Goal: Information Seeking & Learning: Learn about a topic

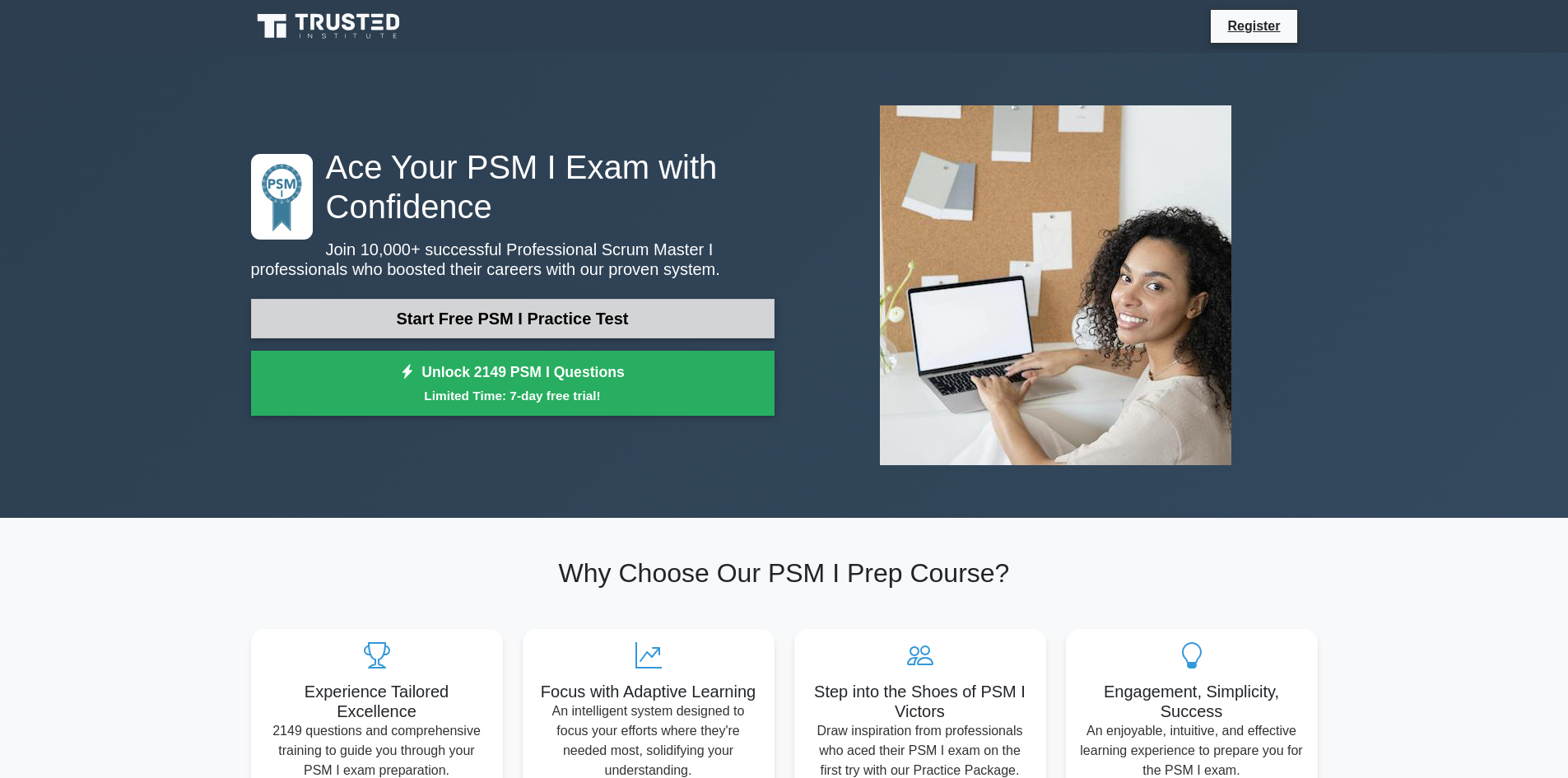
click at [550, 325] on link "Start Free PSM I Practice Test" at bounding box center [513, 319] width 524 height 40
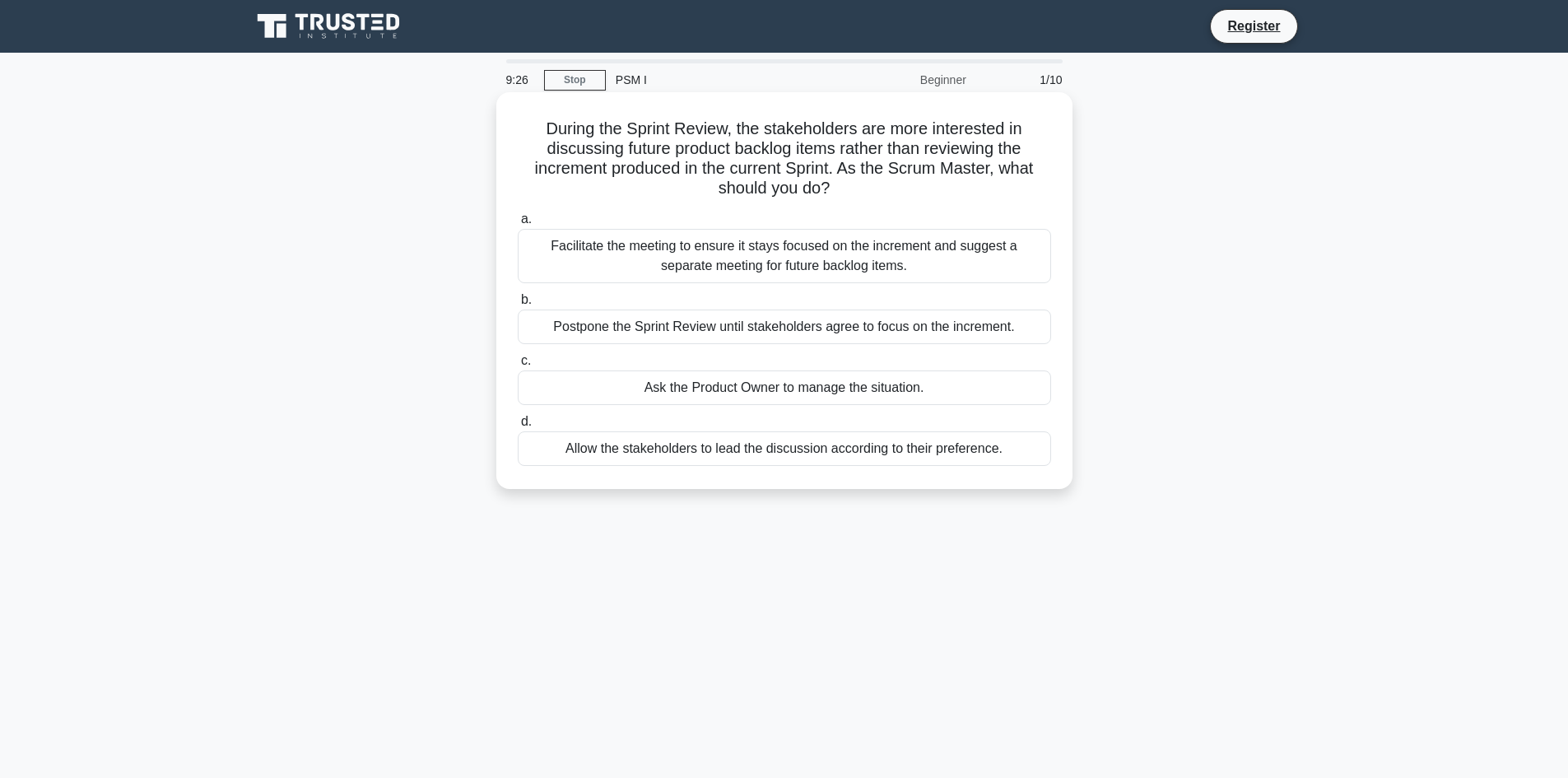
click at [818, 238] on div "Facilitate the meeting to ensure it stays focused on the increment and suggest …" at bounding box center [785, 256] width 534 height 54
click at [518, 225] on input "a. Facilitate the meeting to ensure it stays focused on the increment and sugge…" at bounding box center [518, 219] width 0 height 11
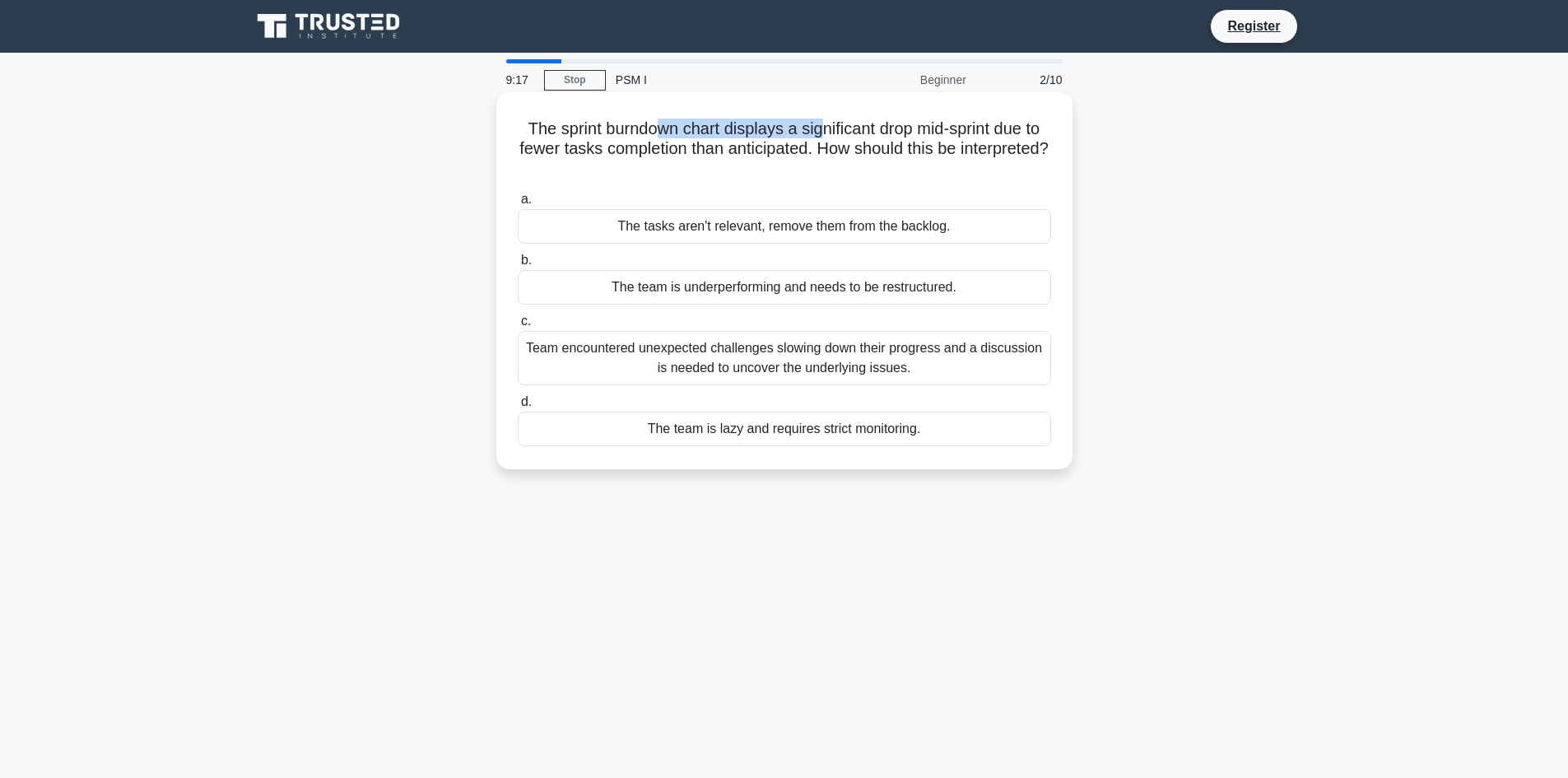
drag, startPoint x: 650, startPoint y: 129, endPoint x: 822, endPoint y: 124, distance: 173.0
click at [822, 124] on h5 "The sprint burndown chart displays a significant drop mid-sprint due to fewer t…" at bounding box center [784, 149] width 537 height 61
click at [810, 147] on h5 "The sprint burndown chart displays a significant drop mid-sprint due to fewer t…" at bounding box center [784, 149] width 537 height 61
click at [771, 365] on div "Team encountered unexpected challenges slowing down their progress and a discus…" at bounding box center [785, 358] width 534 height 54
click at [518, 327] on input "c. Team encountered unexpected challenges slowing down their progress and a dis…" at bounding box center [518, 321] width 0 height 11
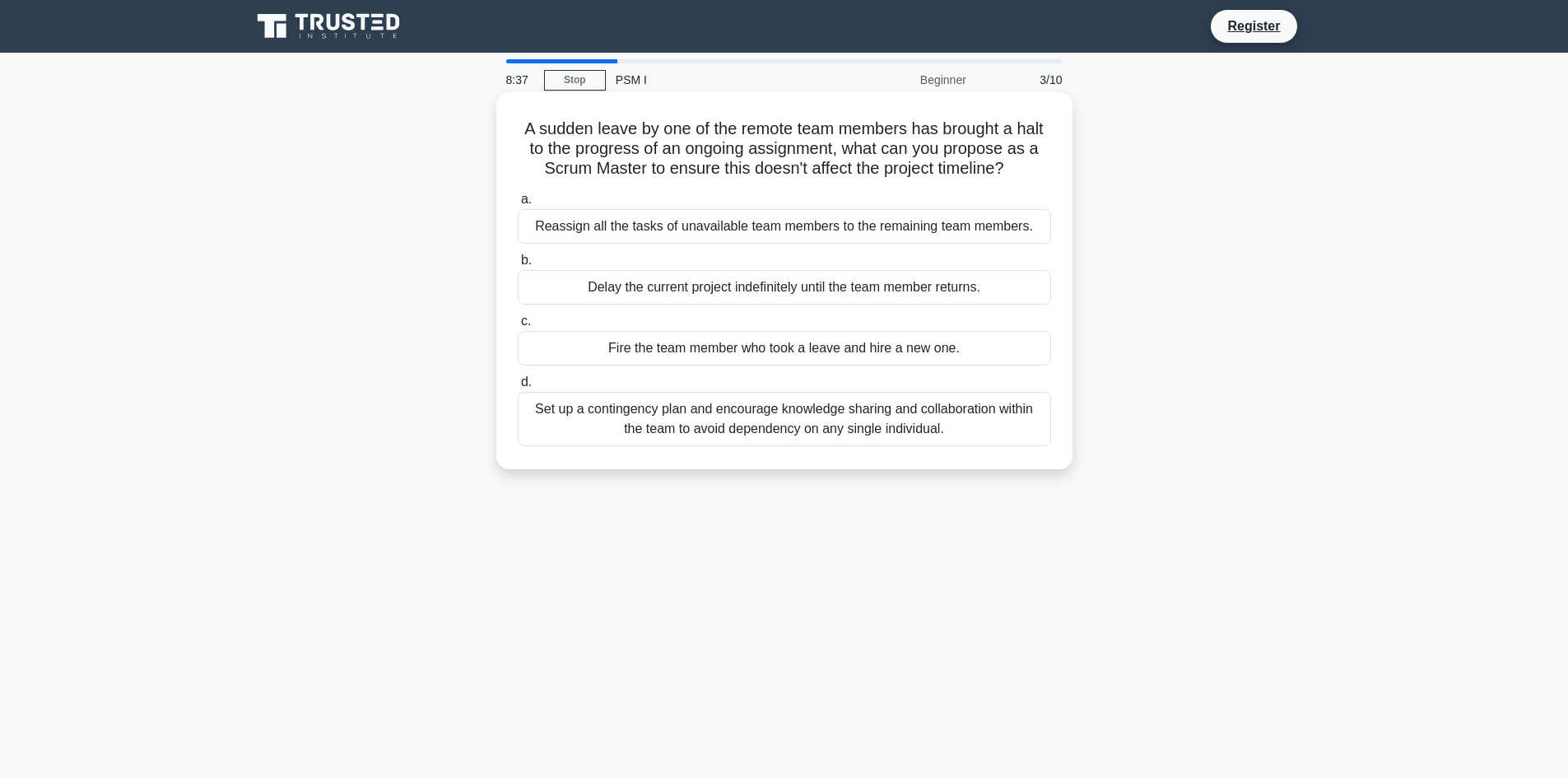
click at [974, 422] on div "Set up a contingency plan and encourage knowledge sharing and collaboration wit…" at bounding box center [785, 419] width 534 height 54
click at [518, 388] on input "d. Set up a contingency plan and encourage knowledge sharing and collaboration …" at bounding box center [518, 382] width 0 height 11
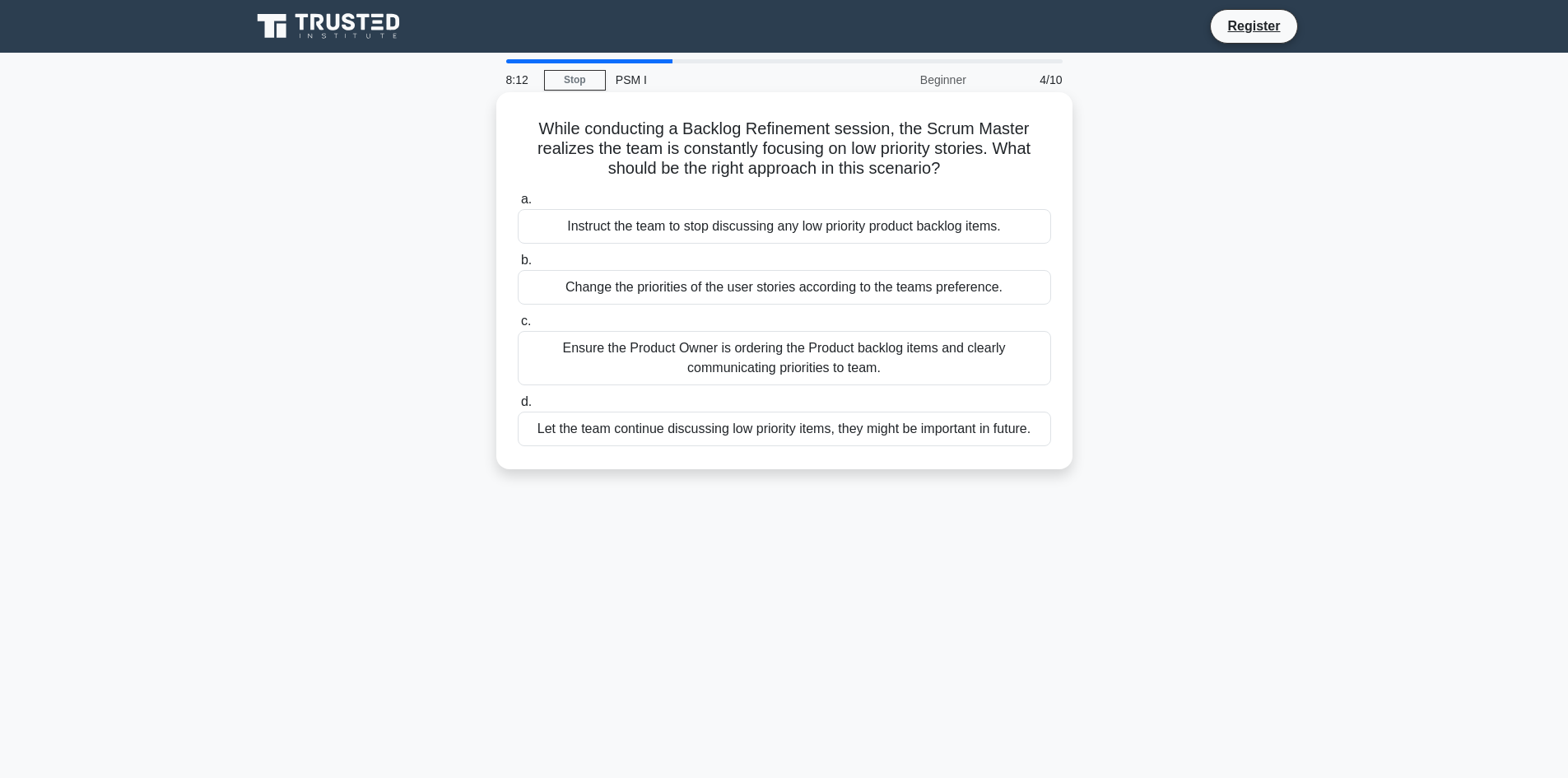
click at [962, 366] on div "Ensure the Product Owner is ordering the Product backlog items and clearly comm…" at bounding box center [785, 358] width 534 height 54
click at [518, 327] on input "c. Ensure the Product Owner is ordering the Product backlog items and clearly c…" at bounding box center [518, 321] width 0 height 11
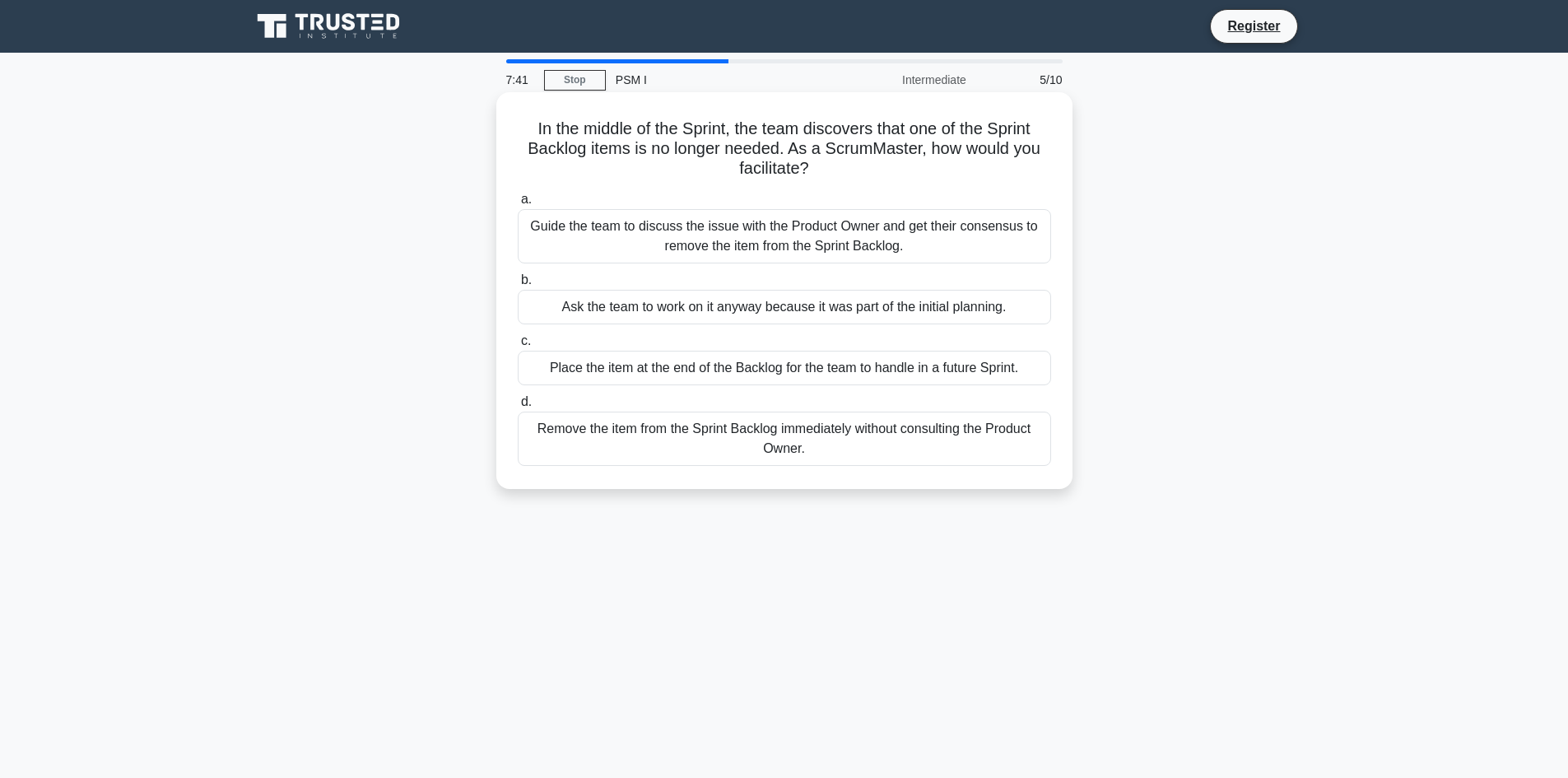
click at [988, 214] on div "Guide the team to discuss the issue with the Product Owner and get their consen…" at bounding box center [785, 236] width 534 height 54
click at [518, 205] on input "a. Guide the team to discuss the issue with the Product Owner and get their con…" at bounding box center [518, 199] width 0 height 11
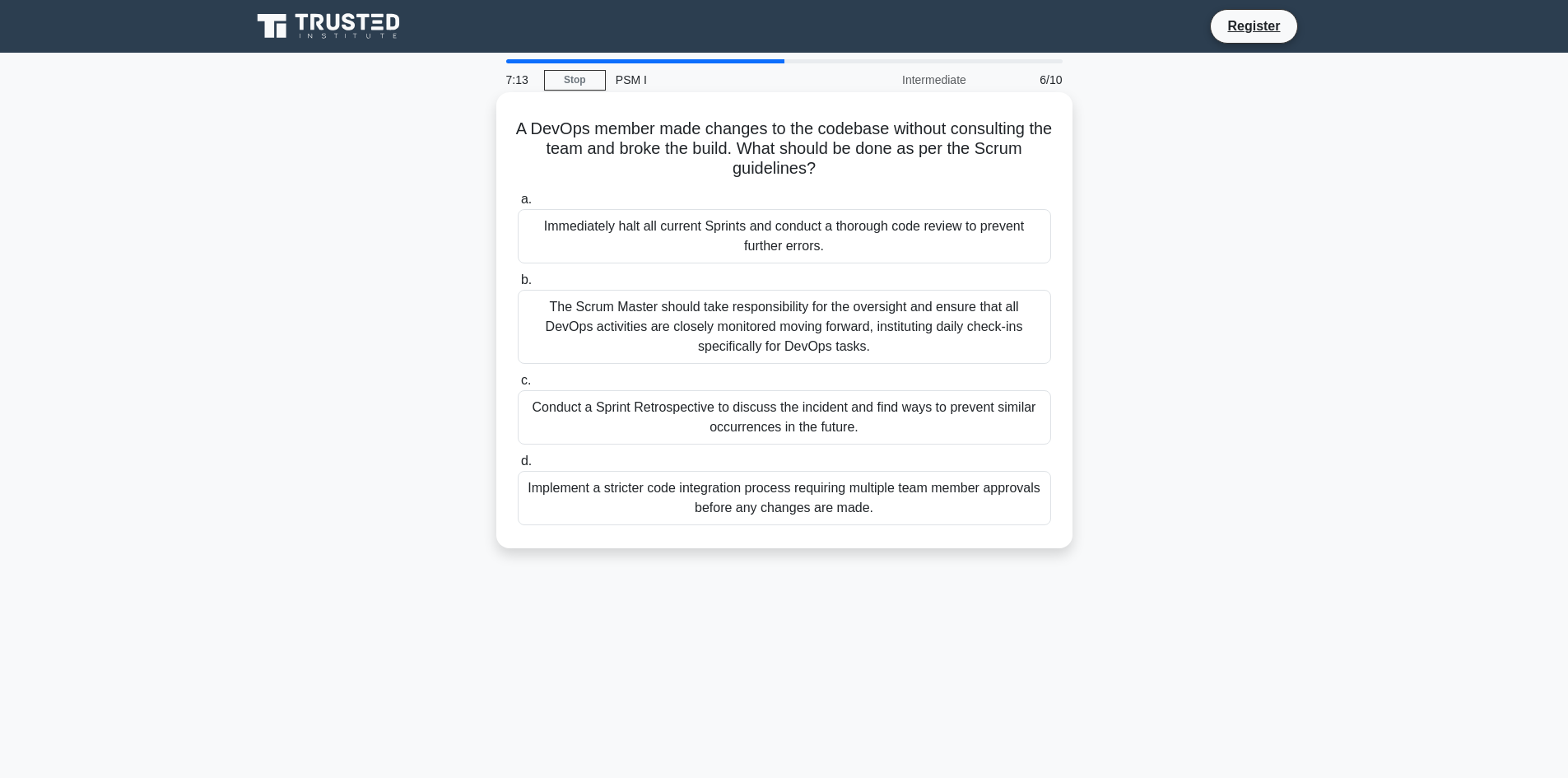
click at [881, 508] on div "Implement a stricter code integration process requiring multiple team member ap…" at bounding box center [785, 498] width 534 height 54
click at [518, 467] on input "d. Implement a stricter code integration process requiring multiple team member…" at bounding box center [518, 461] width 0 height 11
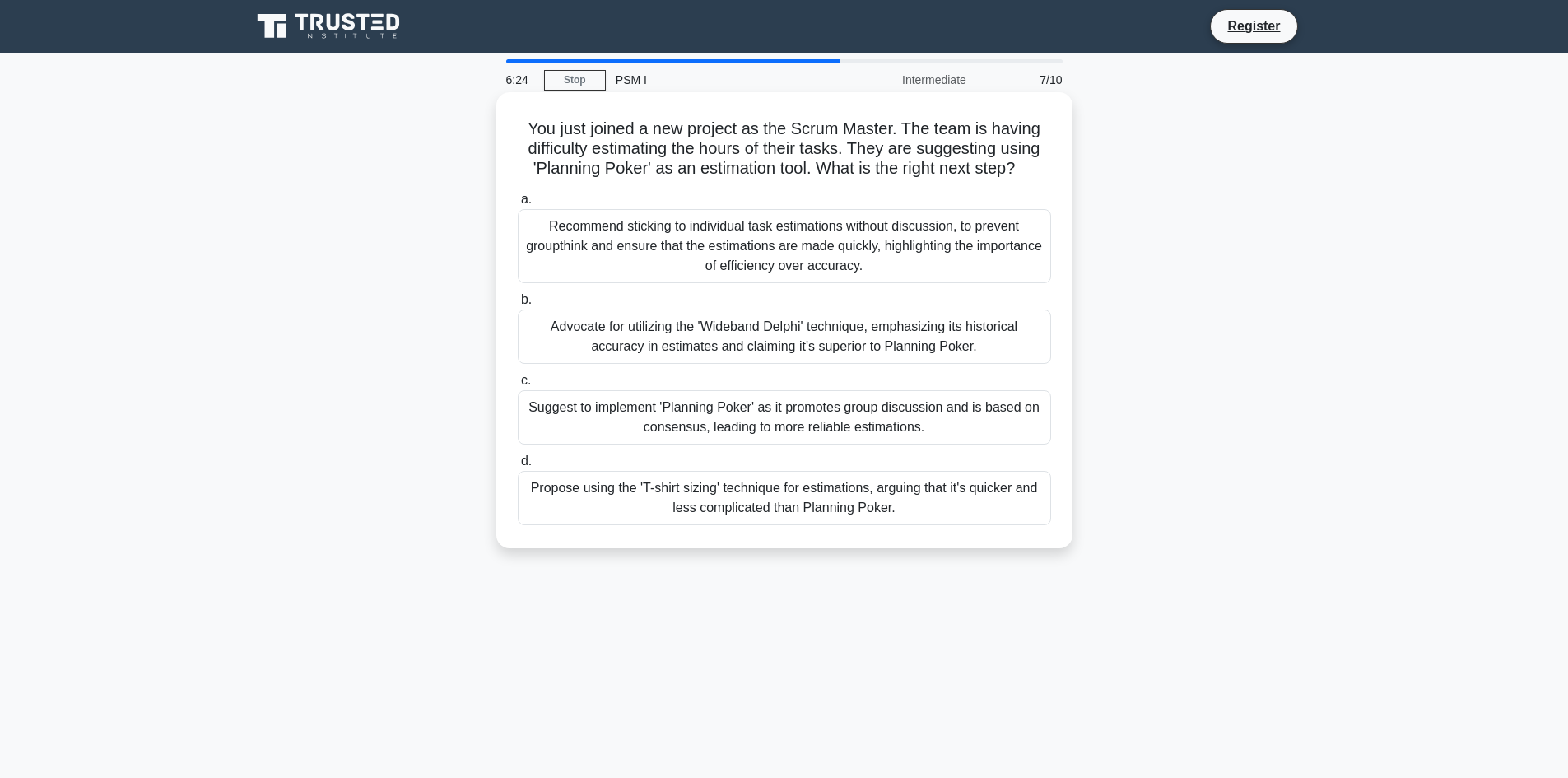
click at [712, 337] on div "Advocate for utilizing the 'Wideband Delphi' technique, emphasizing its histori…" at bounding box center [785, 337] width 534 height 54
click at [518, 305] on input "b. Advocate for utilizing the 'Wideband Delphi' technique, emphasizing its hist…" at bounding box center [518, 300] width 0 height 11
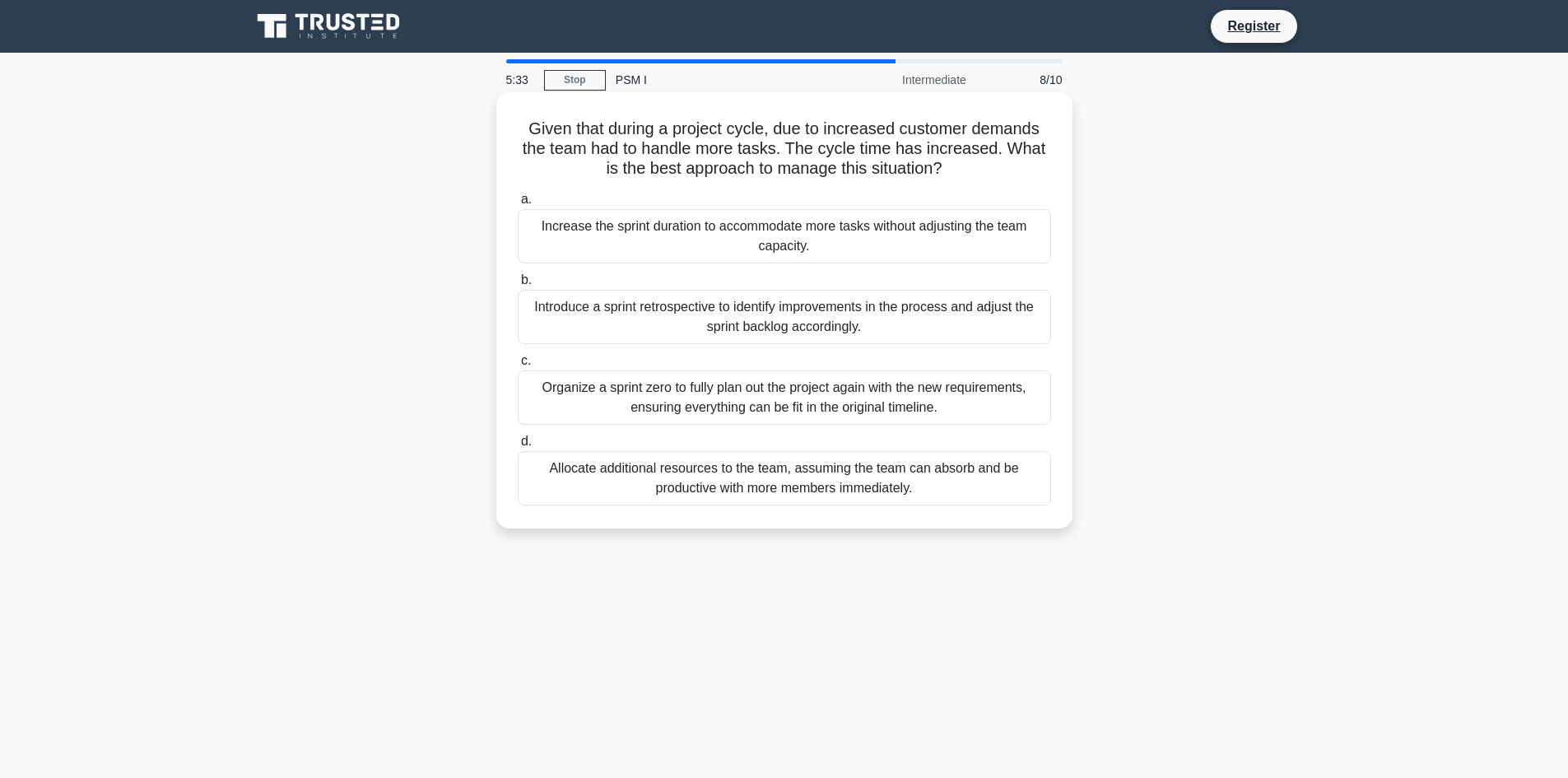
click at [956, 395] on div "Organize a sprint zero to fully plan out the project again with the new require…" at bounding box center [785, 397] width 534 height 54
click at [518, 366] on input "c. Organize a sprint zero to fully plan out the project again with the new requ…" at bounding box center [518, 361] width 0 height 11
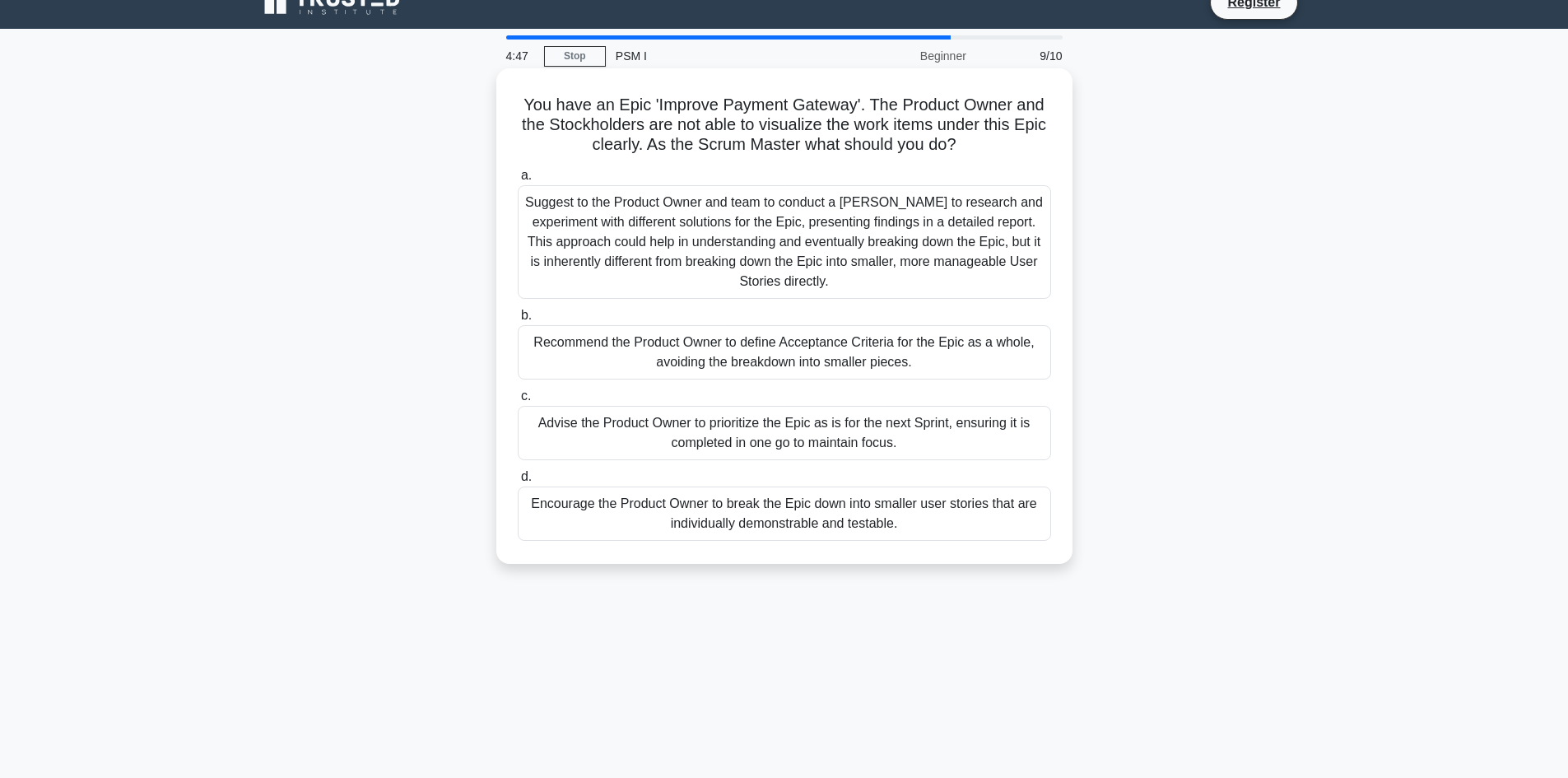
scroll to position [41, 0]
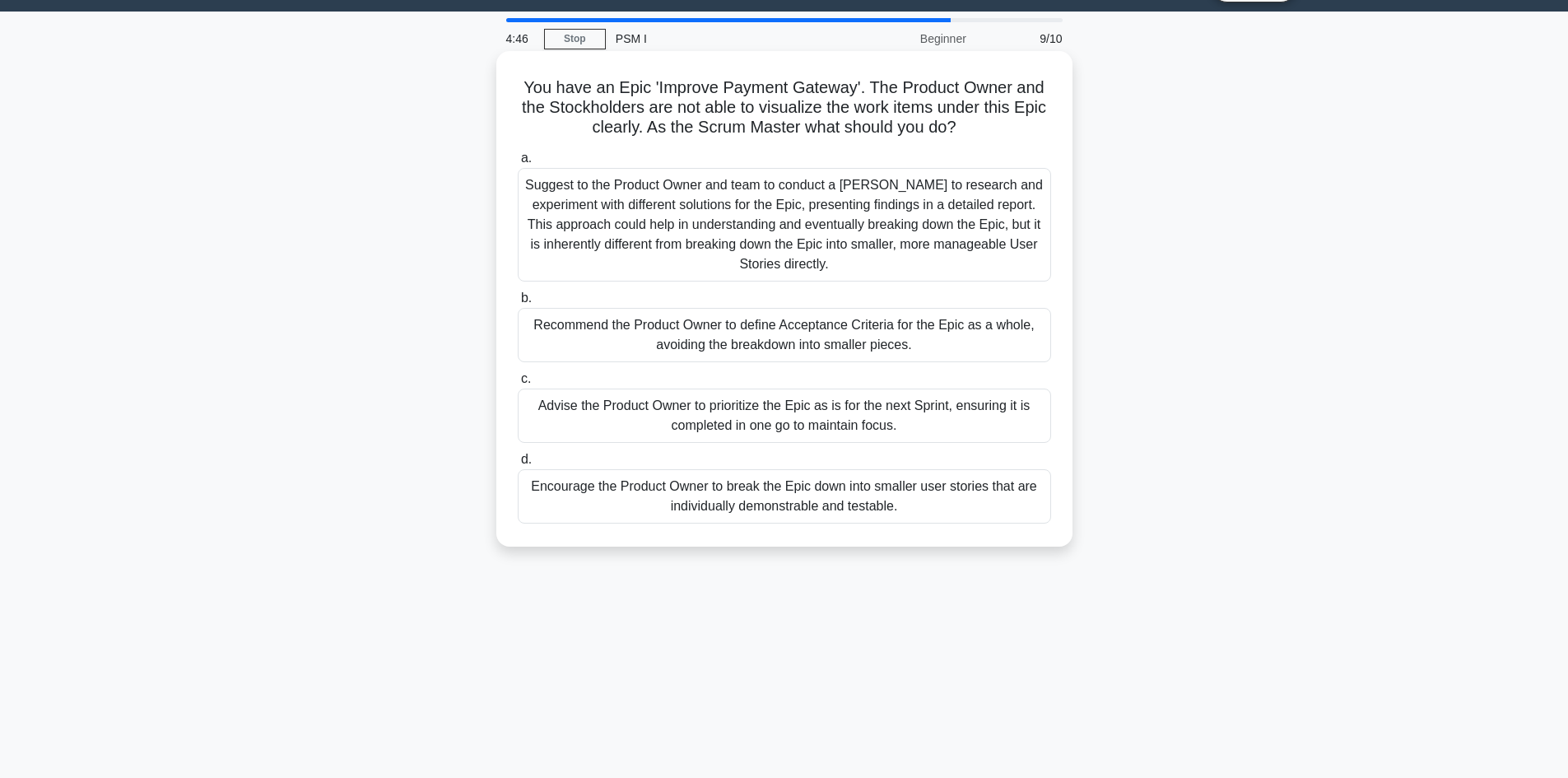
click at [844, 493] on div "Encourage the Product Owner to break the Epic down into smaller user stories th…" at bounding box center [785, 496] width 534 height 54
click at [518, 465] on input "d. Encourage the Product Owner to break the Epic down into smaller user stories…" at bounding box center [518, 459] width 0 height 11
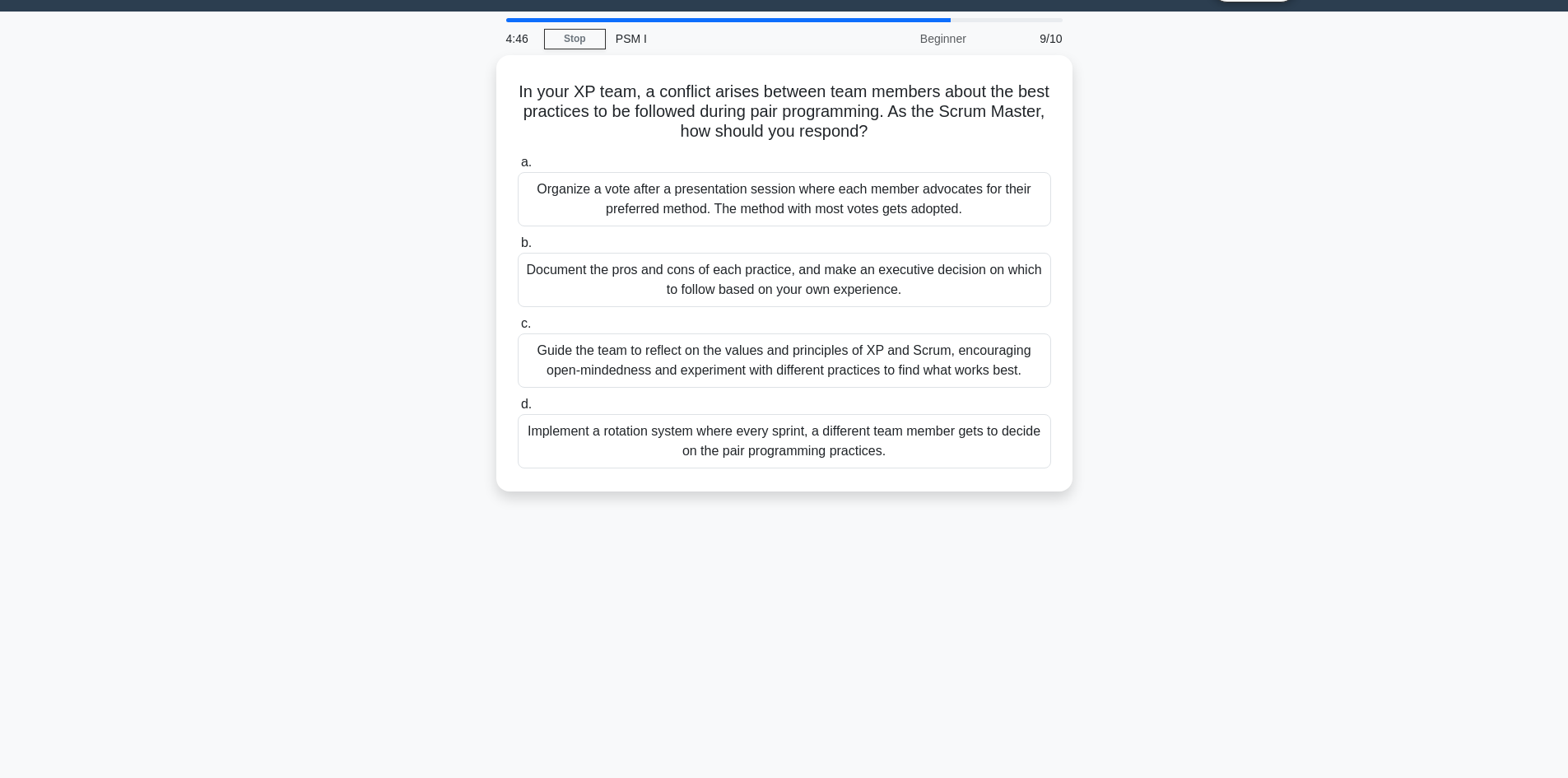
scroll to position [0, 0]
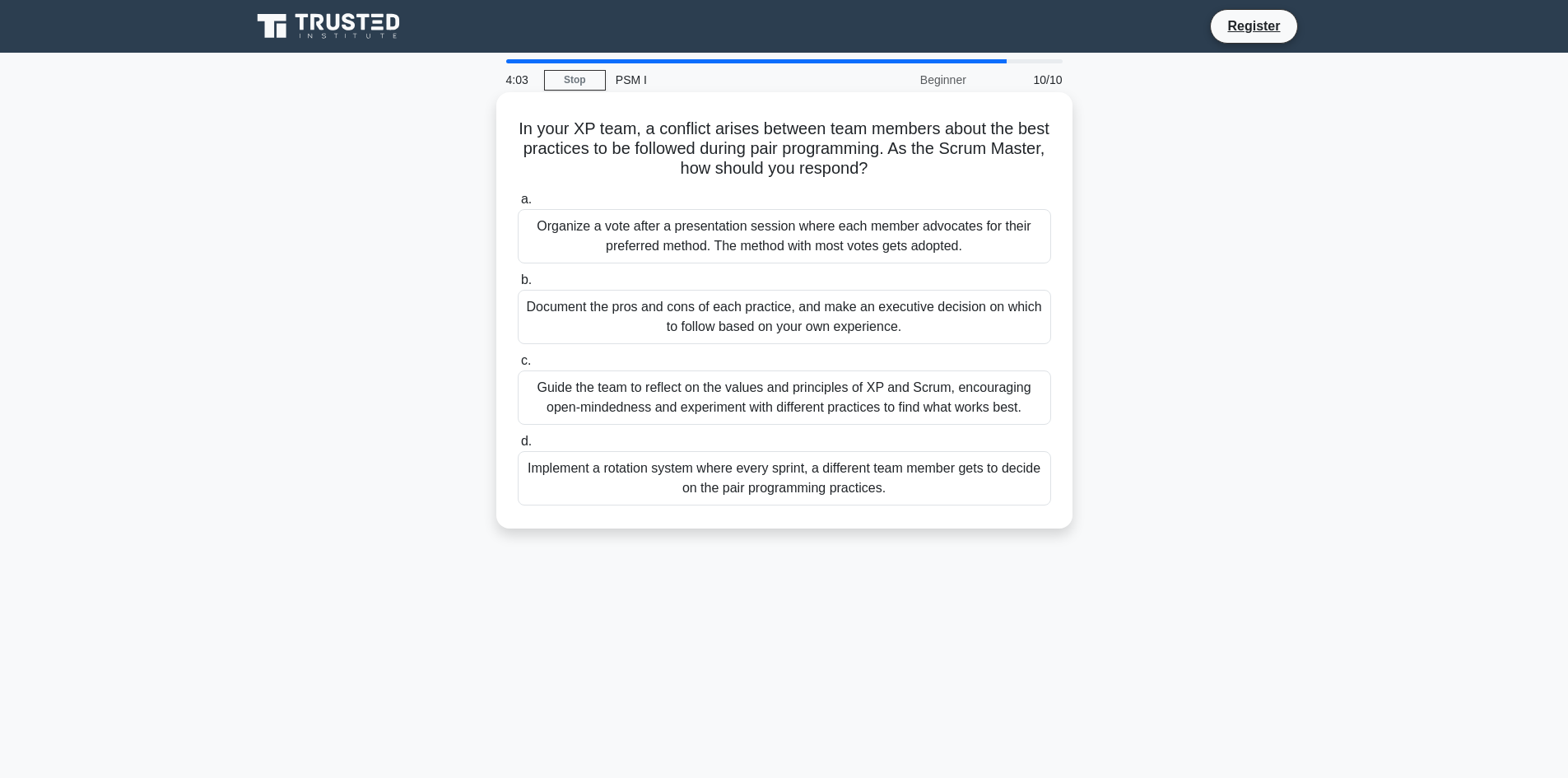
click at [843, 403] on div "Guide the team to reflect on the values and principles of XP and Scrum, encoura…" at bounding box center [785, 397] width 534 height 54
click at [518, 366] on input "c. Guide the team to reflect on the values and principles of XP and Scrum, enco…" at bounding box center [518, 361] width 0 height 11
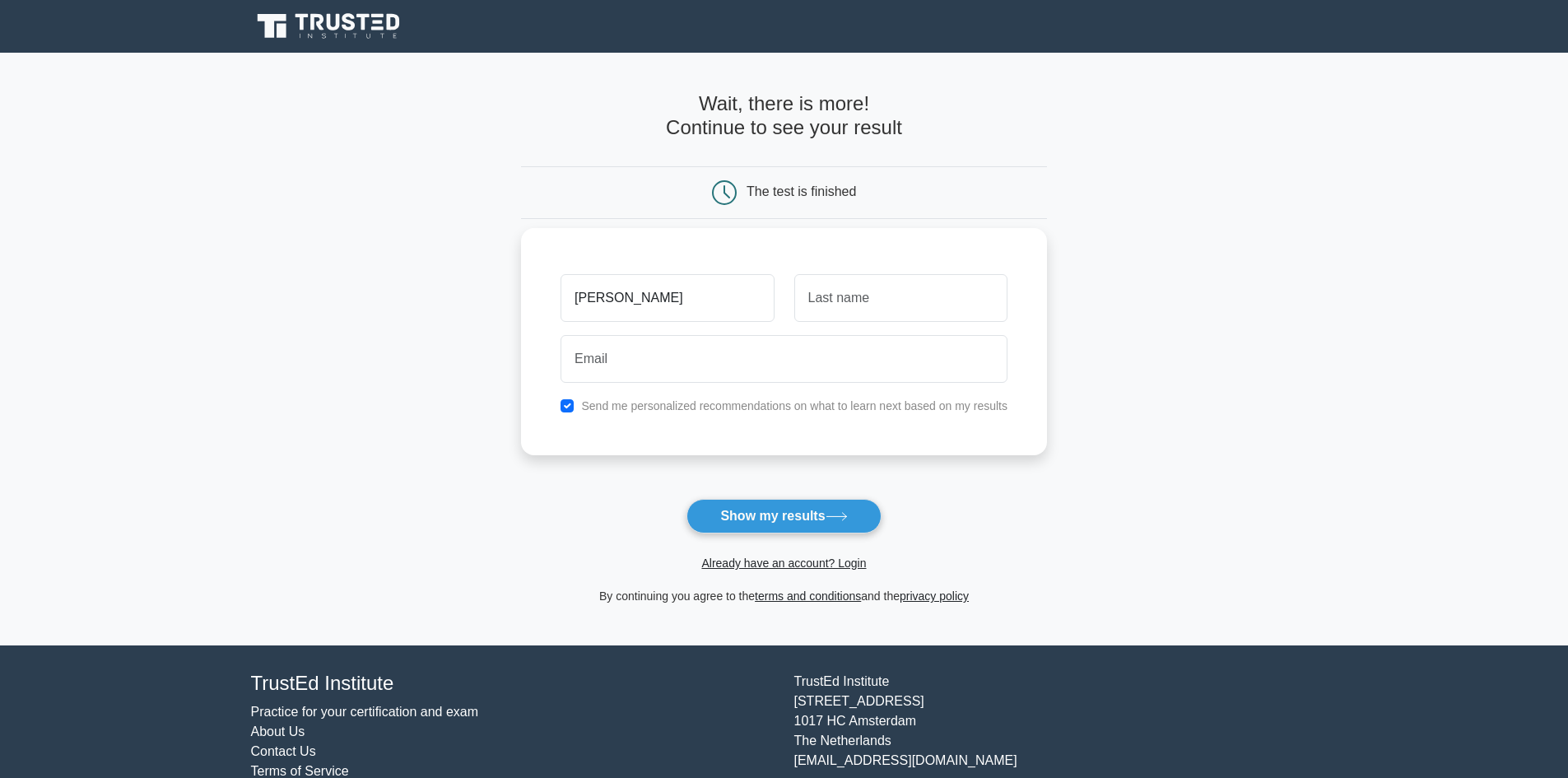
type input "[PERSON_NAME]"
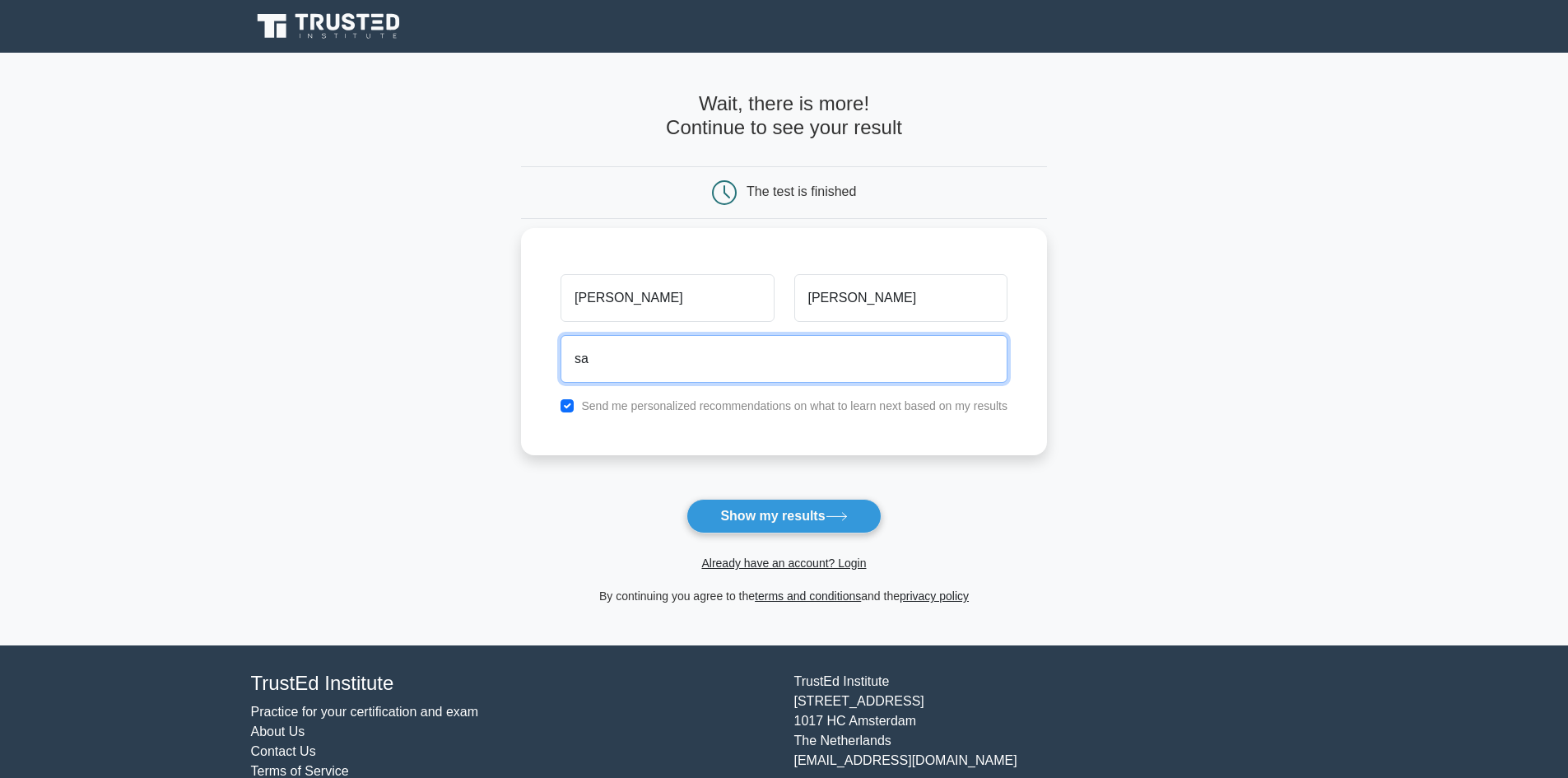
type input "[EMAIL_ADDRESS][DOMAIN_NAME]"
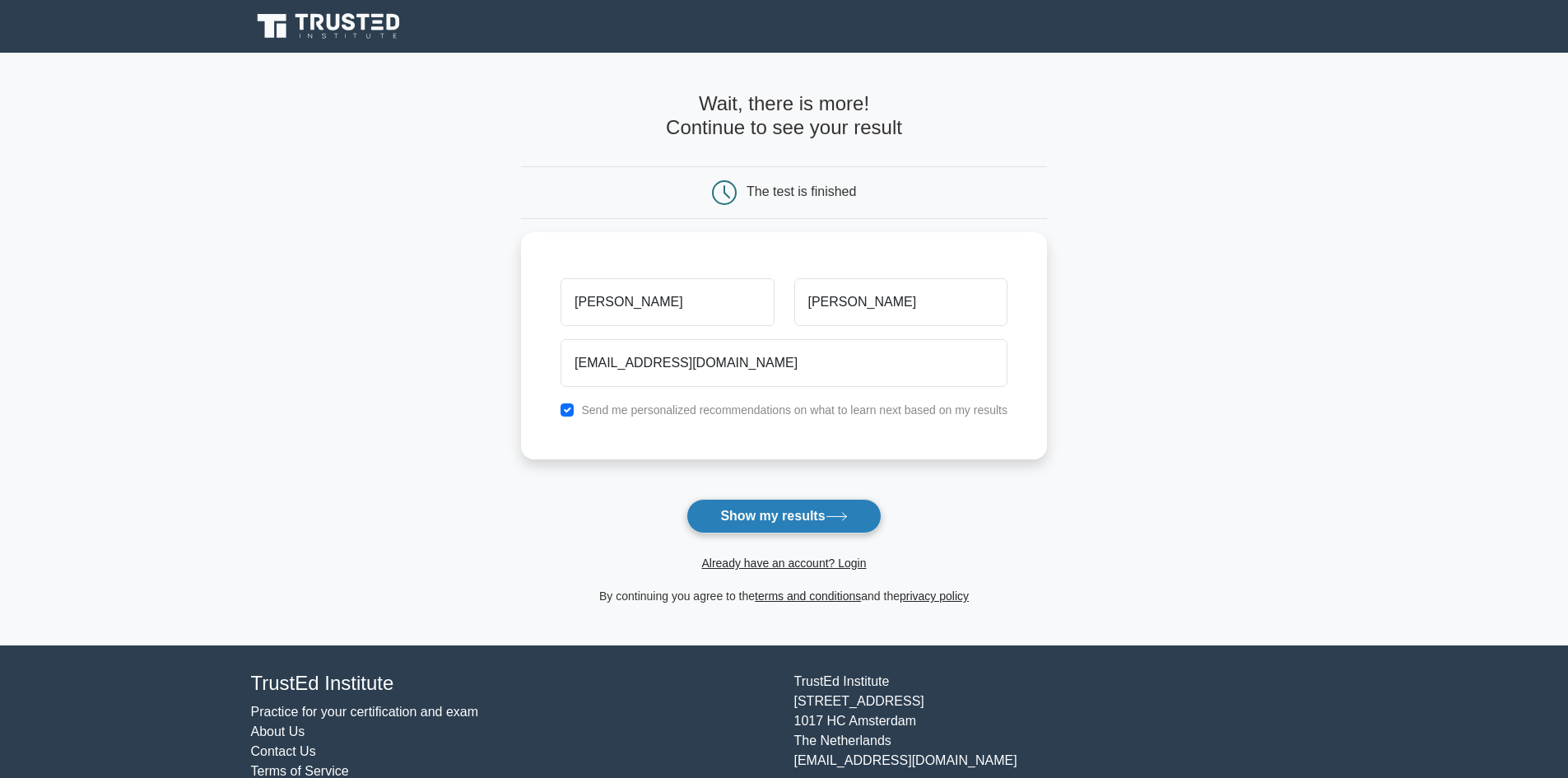
click at [842, 512] on button "Show my results" at bounding box center [784, 516] width 194 height 35
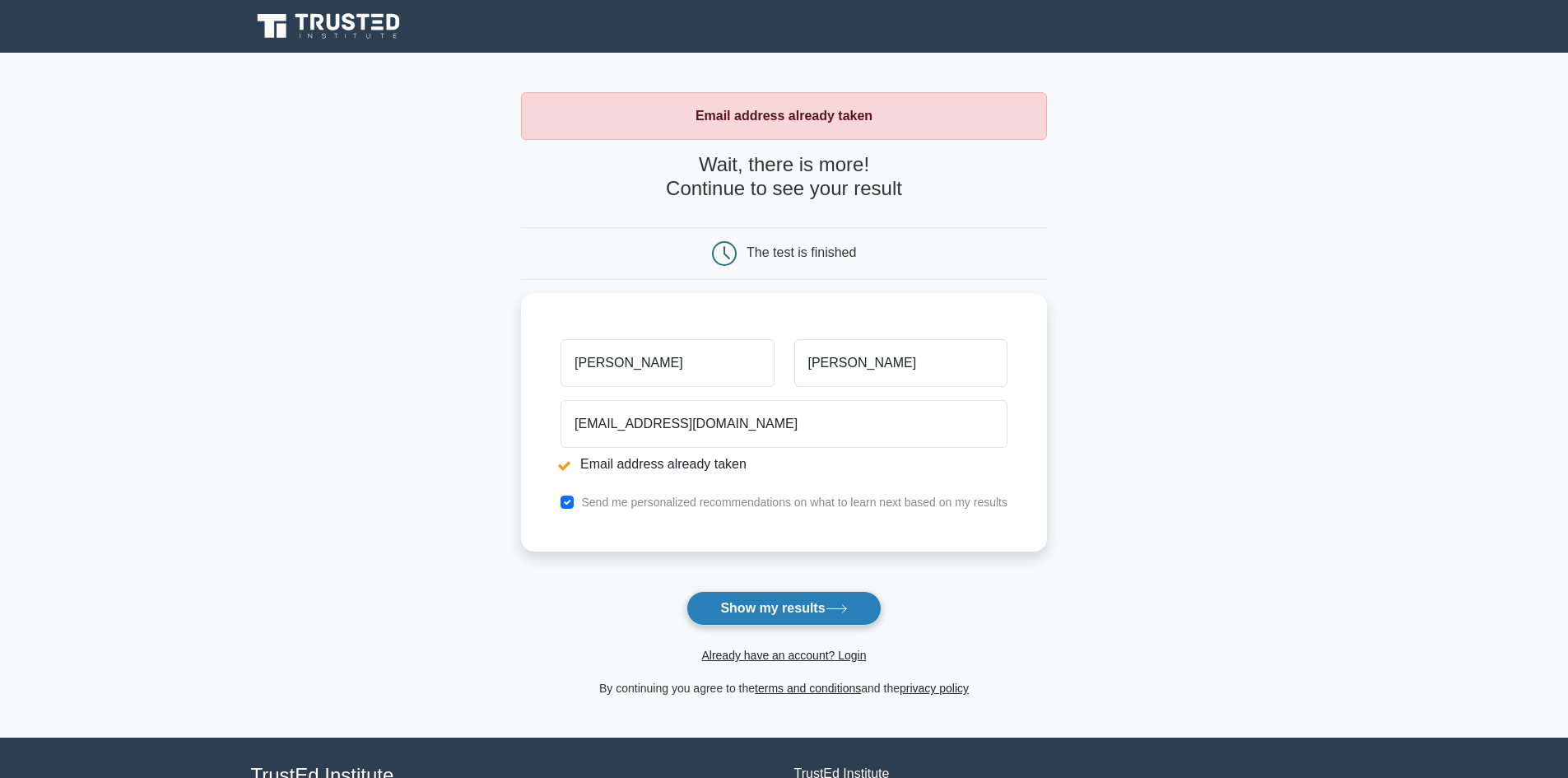
click at [816, 599] on button "Show my results" at bounding box center [784, 608] width 194 height 35
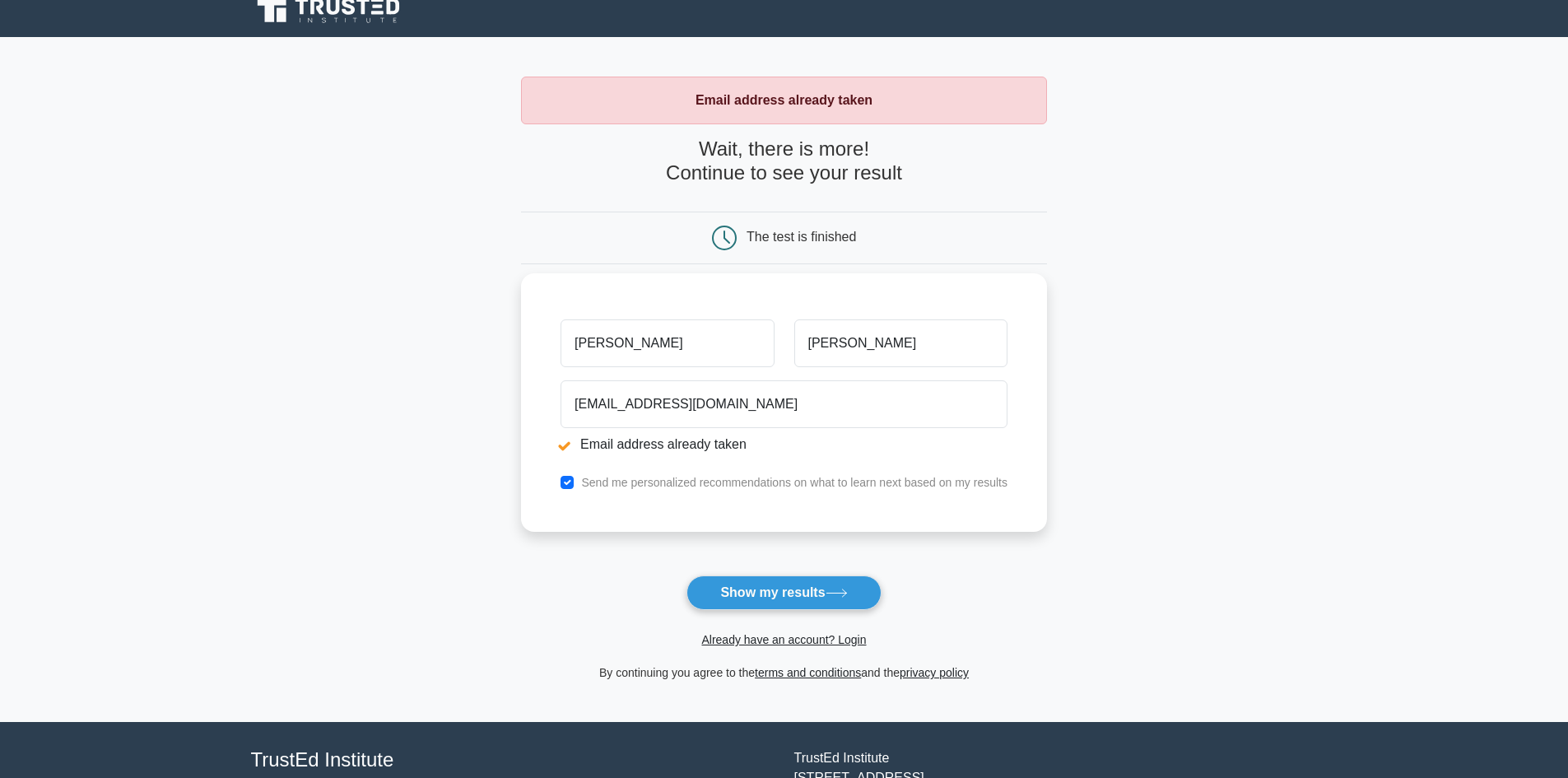
scroll to position [21, 0]
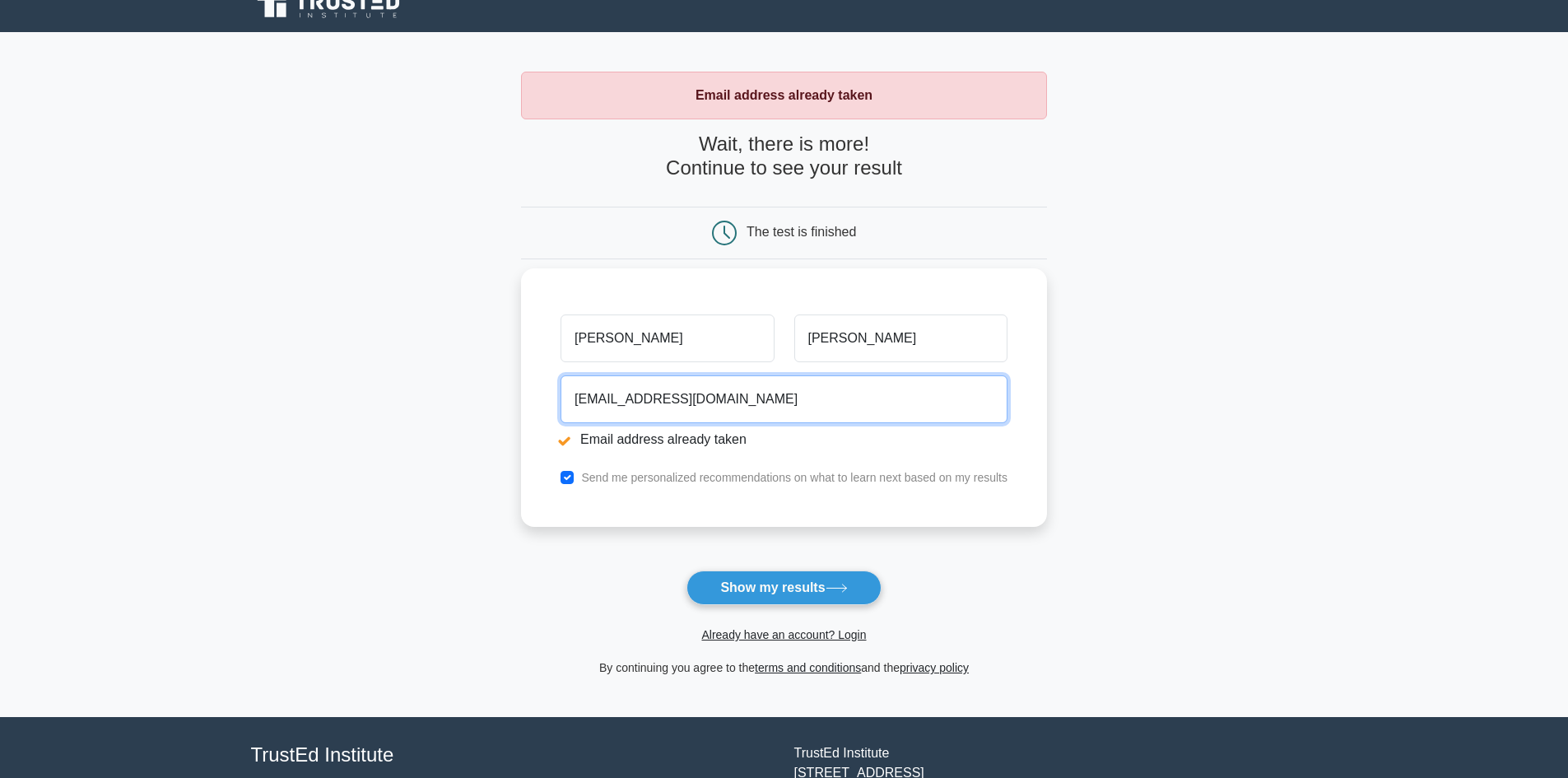
drag, startPoint x: 715, startPoint y: 394, endPoint x: 552, endPoint y: 396, distance: 163.9
click at [556, 381] on div "[EMAIL_ADDRESS][DOMAIN_NAME] Email address already taken" at bounding box center [784, 415] width 467 height 92
click at [580, 480] on div "Send me personalized recommendations on what to learn next based on my results" at bounding box center [784, 478] width 467 height 20
click at [573, 484] on div "Send me personalized recommendations on what to learn next based on my results" at bounding box center [784, 478] width 467 height 20
click at [573, 481] on input "checkbox" at bounding box center [567, 477] width 13 height 13
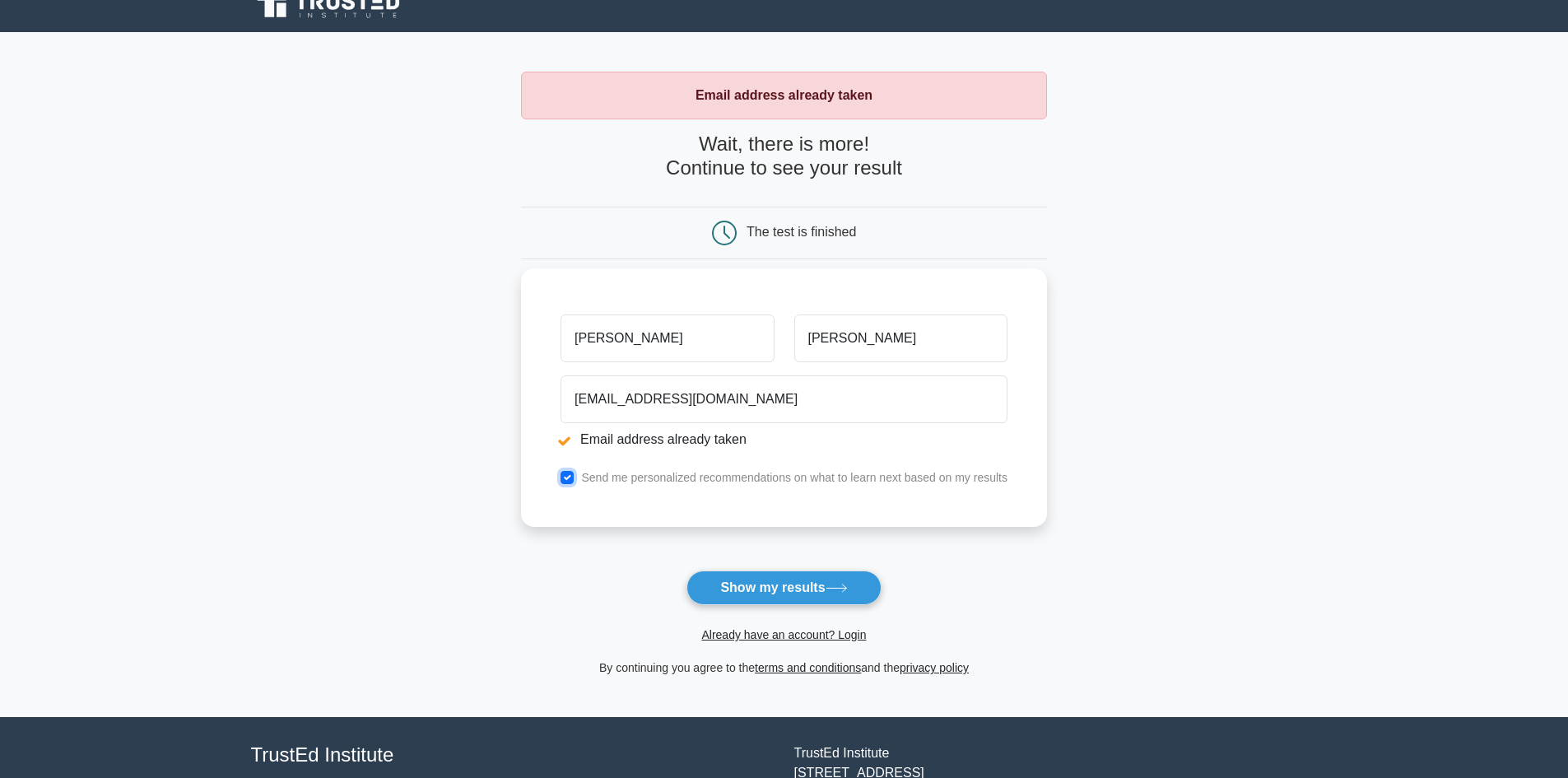
checkbox input "false"
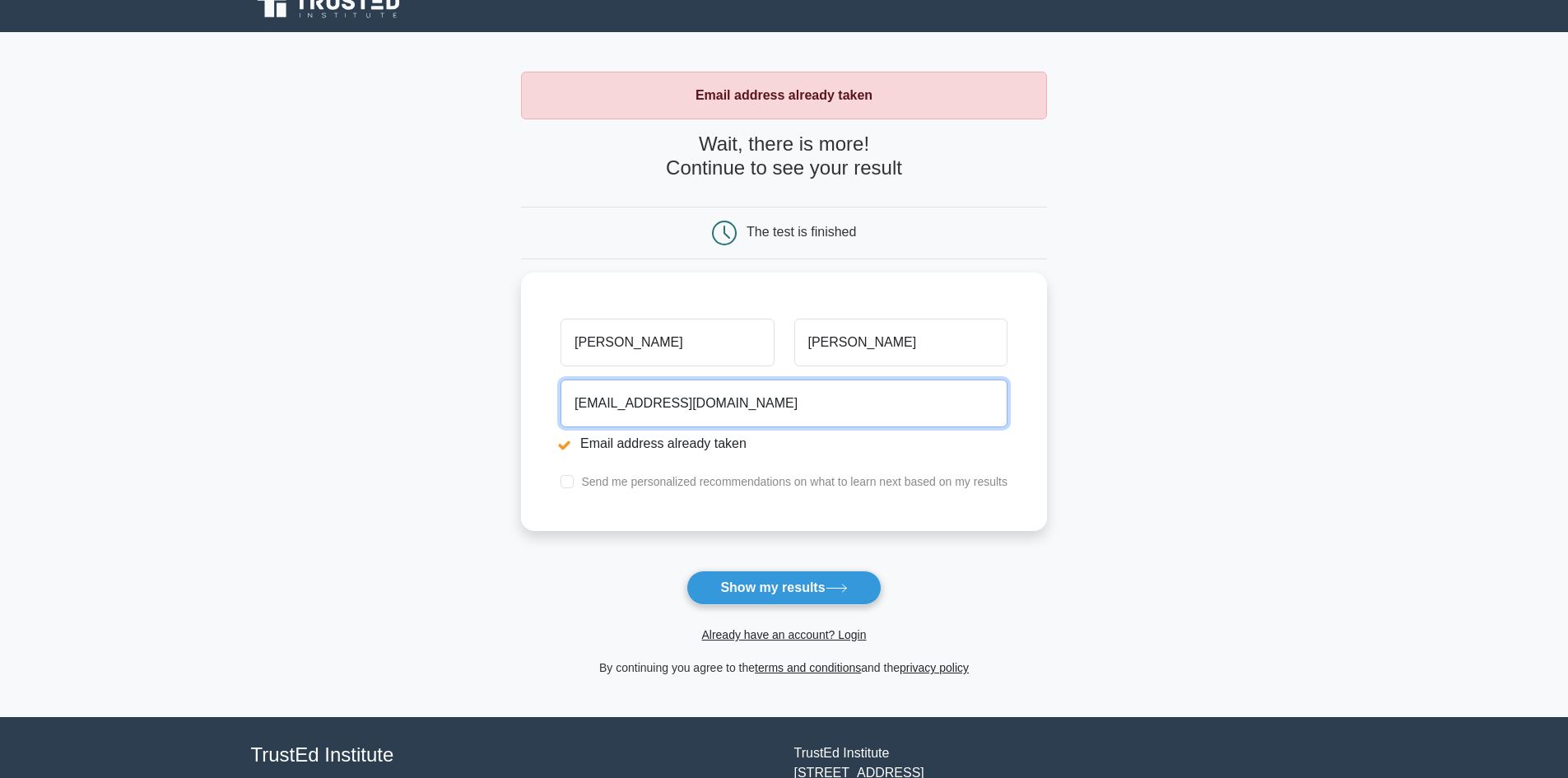
drag, startPoint x: 772, startPoint y: 411, endPoint x: 454, endPoint y: 366, distance: 321.7
click at [454, 366] on main "Email address already taken Wait, there is more! Continue to see your result Th…" at bounding box center [784, 374] width 1568 height 685
type input "sameh.farhat@invigo.com"
click at [687, 571] on button "Show my results" at bounding box center [784, 588] width 194 height 35
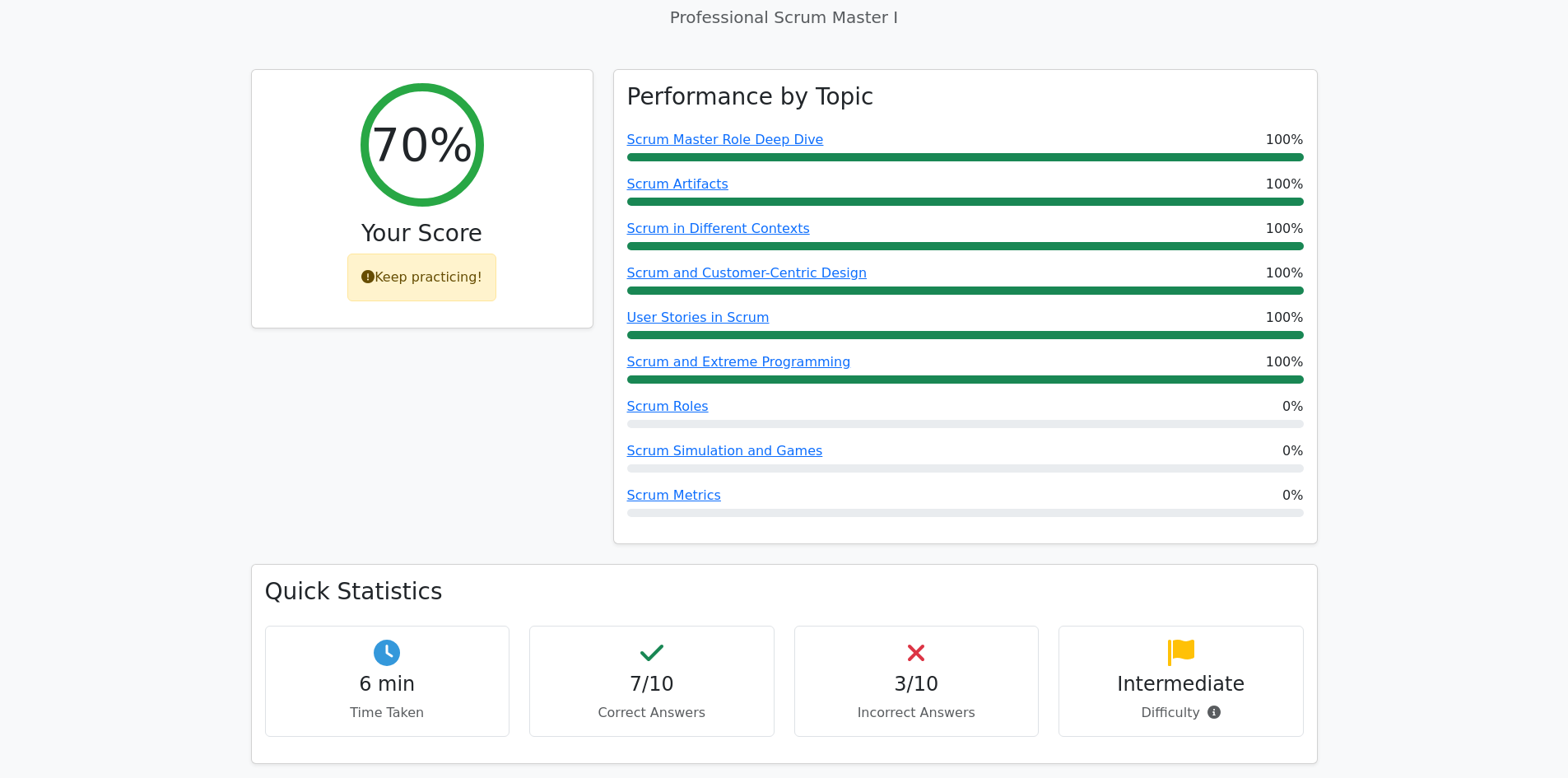
scroll to position [720, 0]
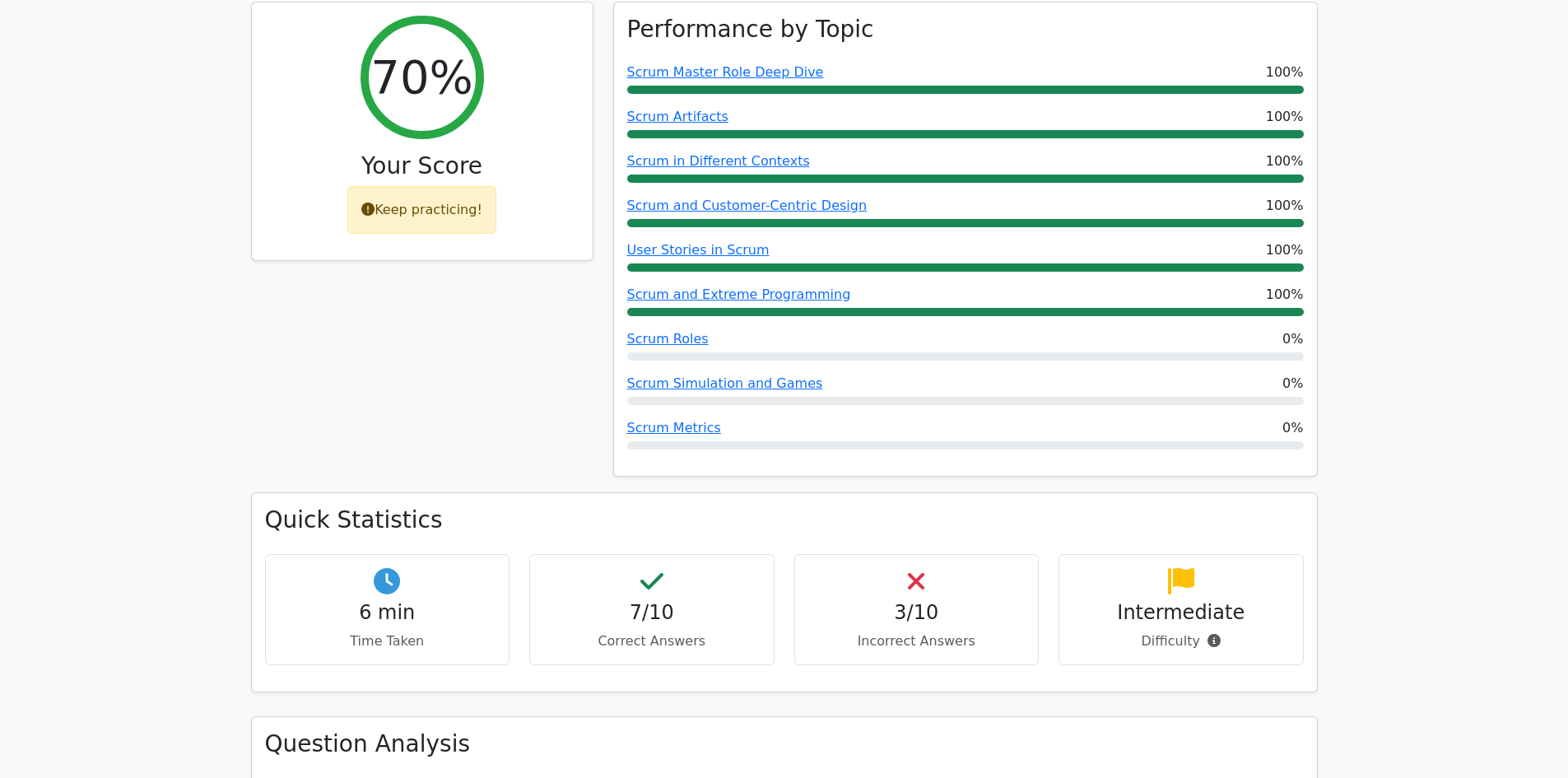
click at [878, 554] on div "3/10 Incorrect Answers" at bounding box center [917, 609] width 245 height 111
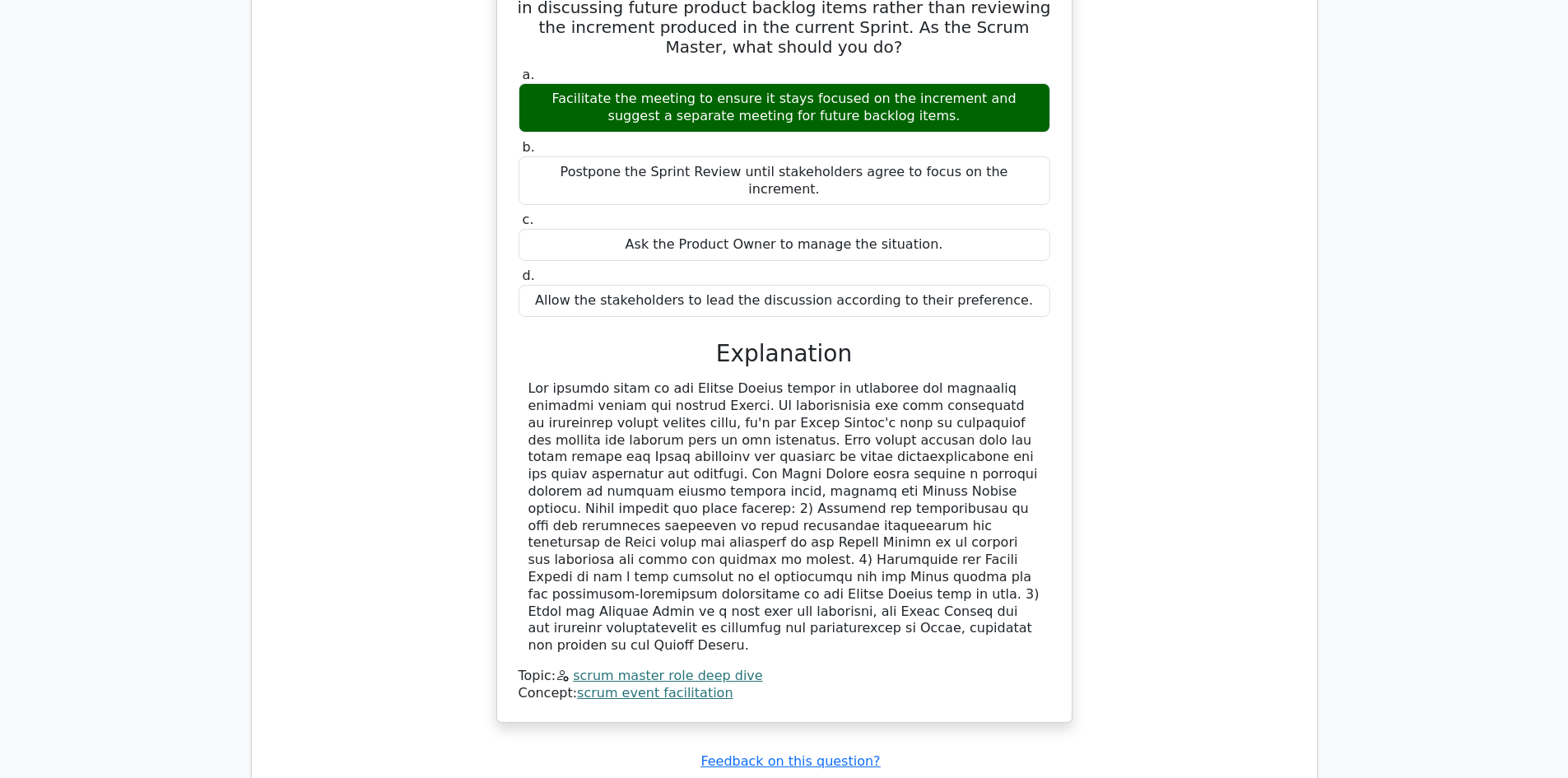
scroll to position [1997, 0]
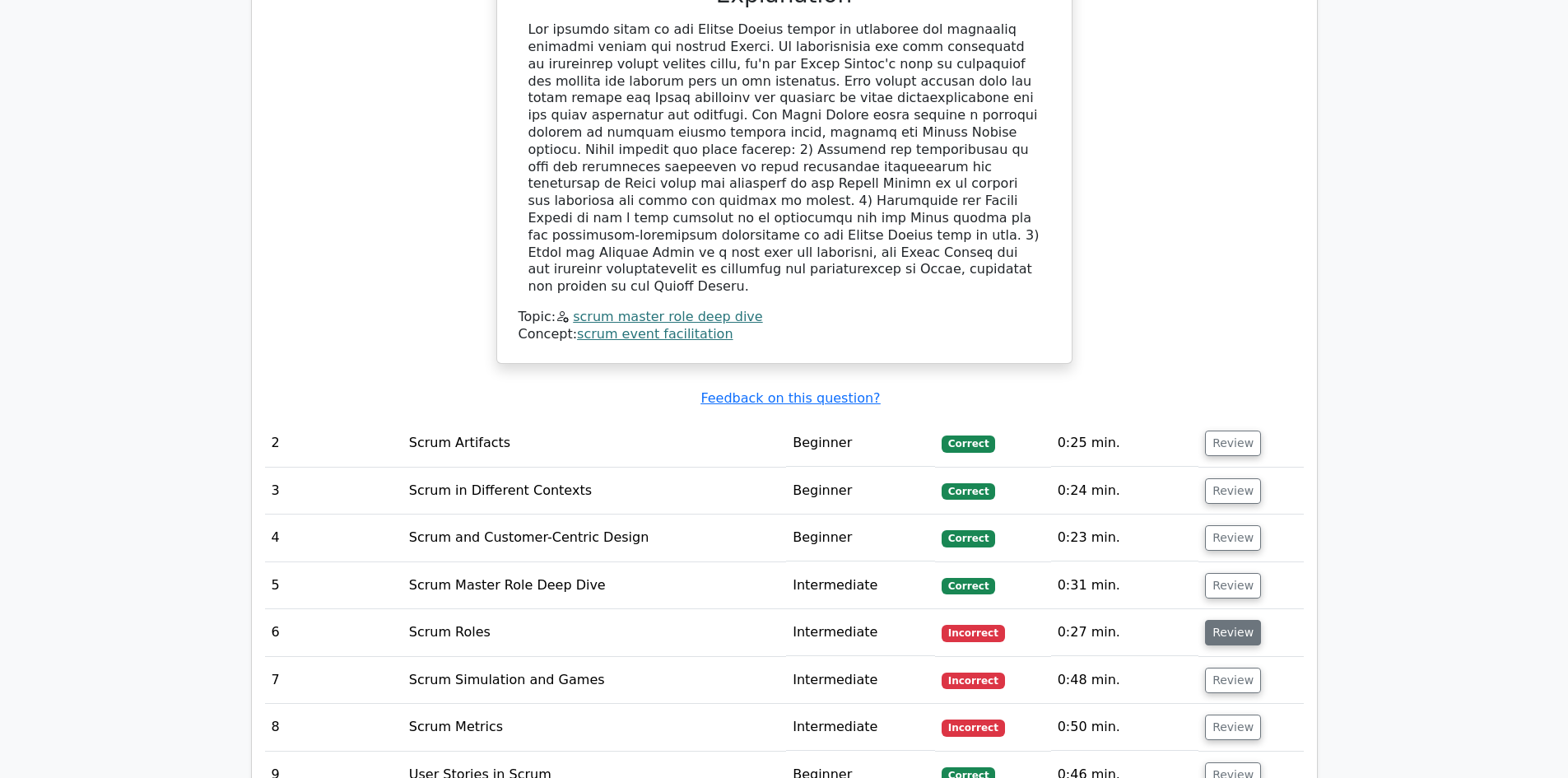
click at [1214, 620] on button "Review" at bounding box center [1233, 633] width 56 height 26
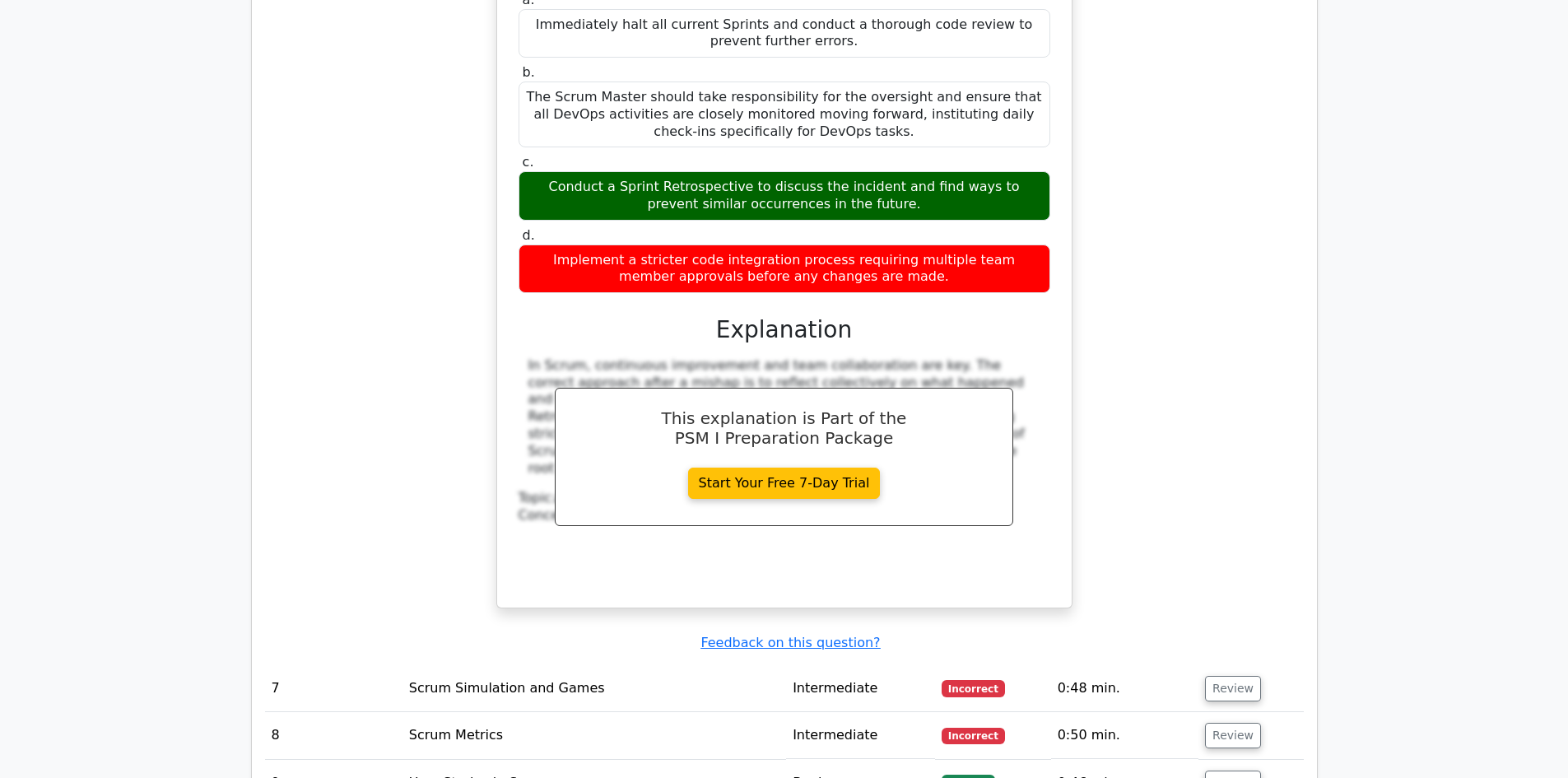
scroll to position [2799, 0]
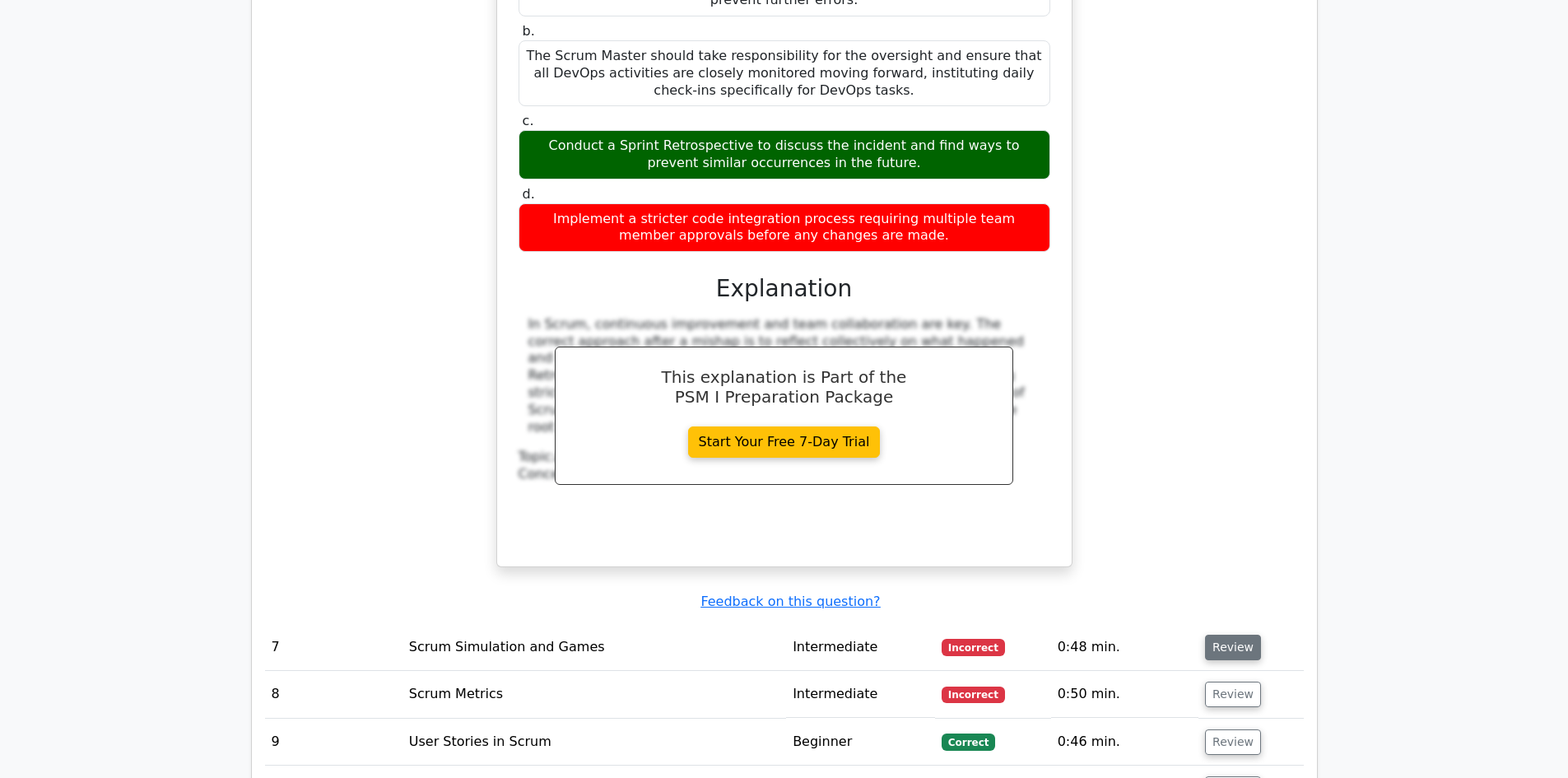
click at [1237, 635] on button "Review" at bounding box center [1233, 648] width 56 height 26
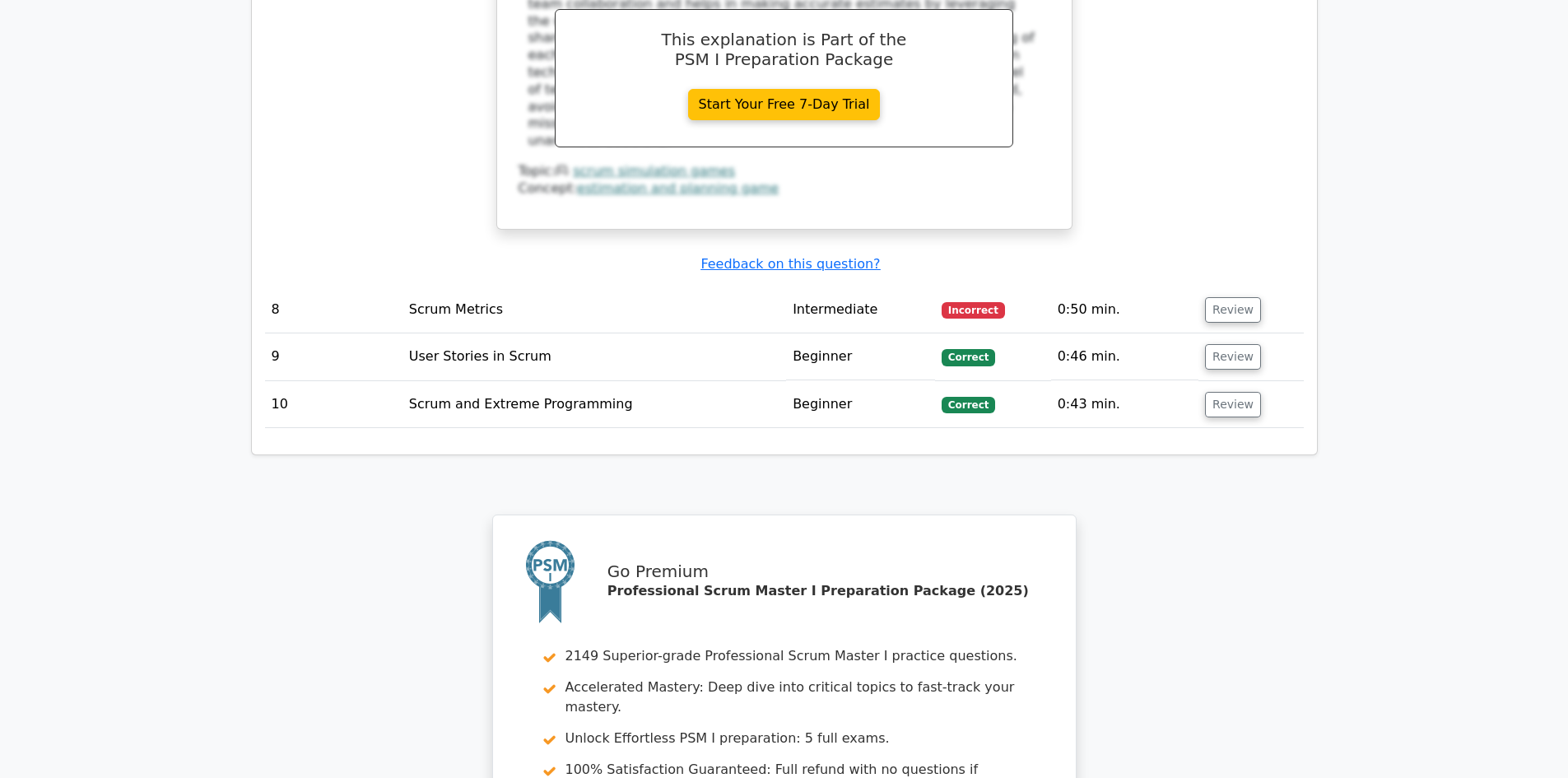
scroll to position [3993, 0]
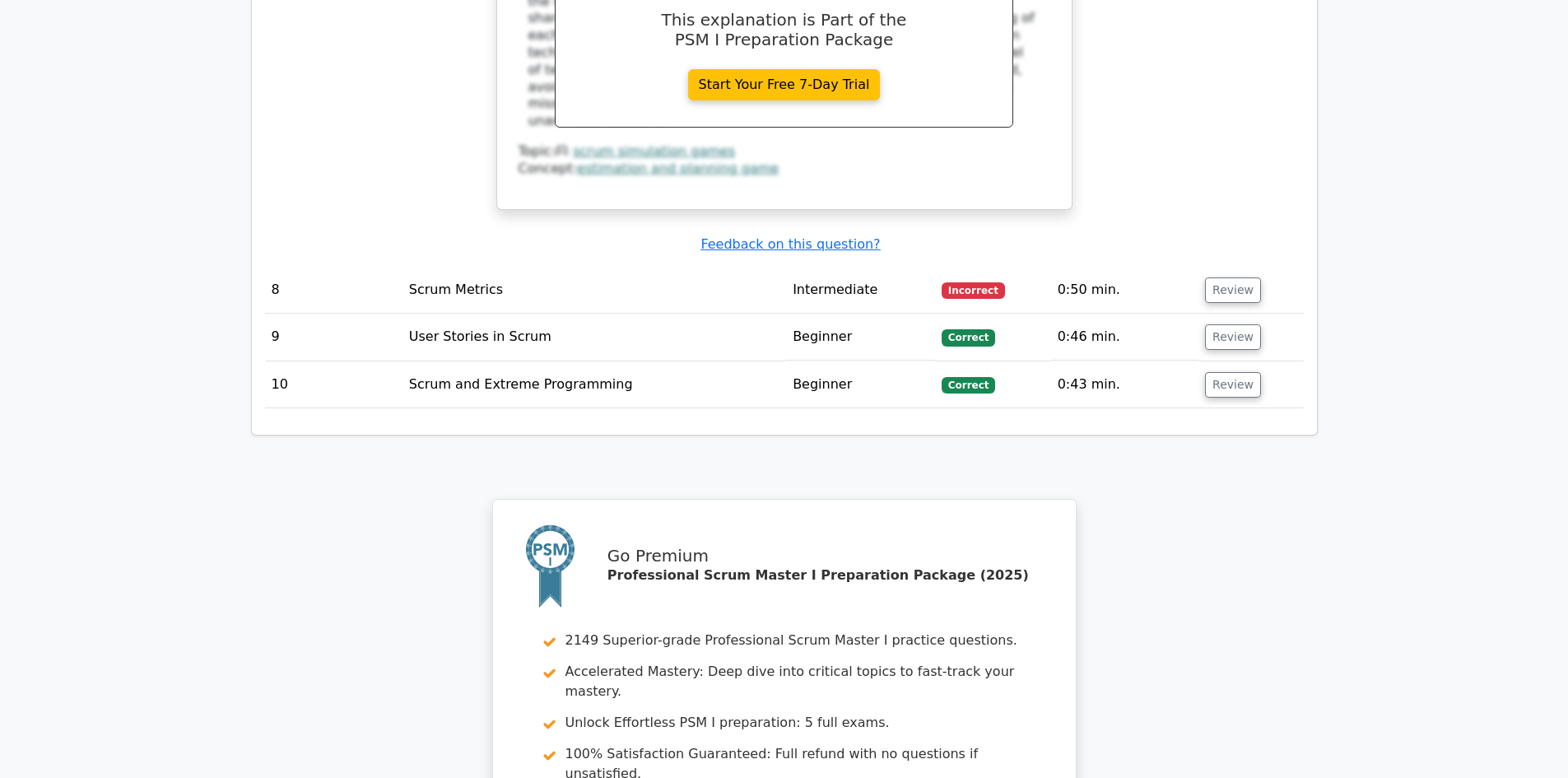
click at [1216, 267] on td "Review" at bounding box center [1251, 290] width 105 height 47
click at [1223, 277] on button "Review" at bounding box center [1233, 290] width 56 height 26
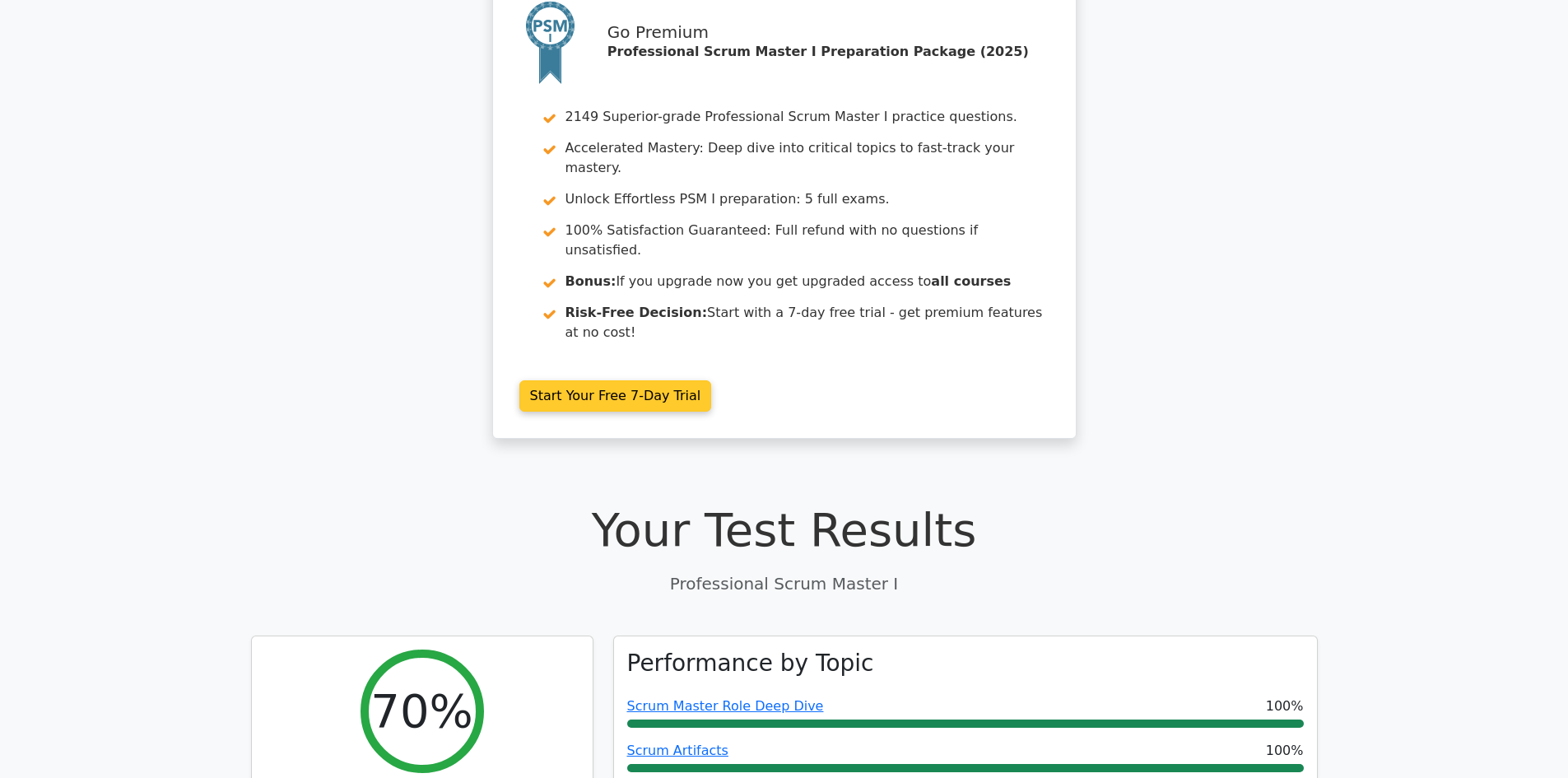
scroll to position [0, 0]
